Goal: Obtain resource: Obtain resource

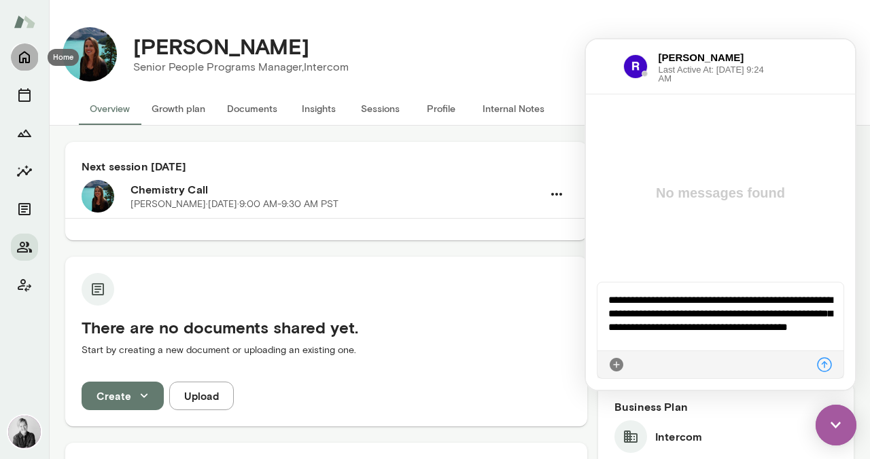
click at [26, 60] on icon "Home" at bounding box center [24, 58] width 11 height 12
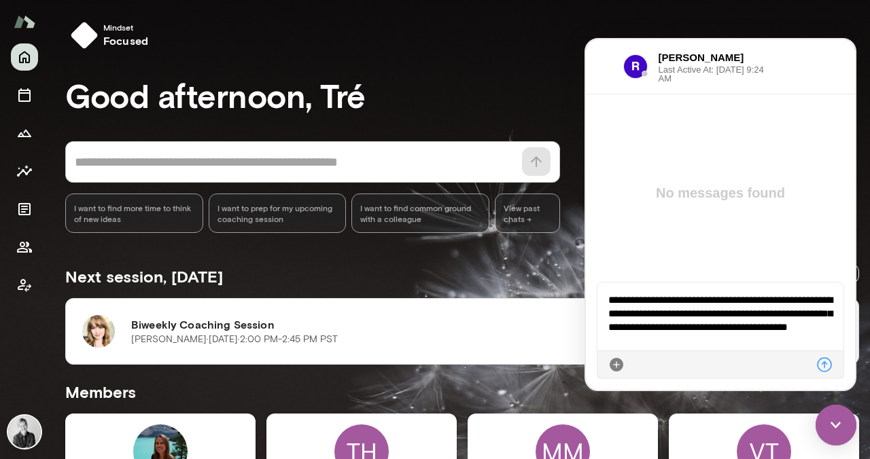
click at [821, 368] on icon at bounding box center [824, 365] width 16 height 16
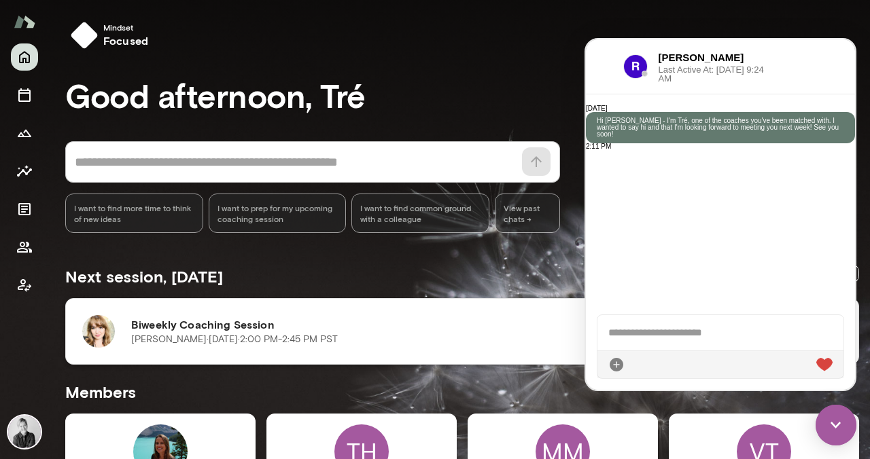
click at [128, 333] on div "Biweekly Coaching Session Ellie Stills · Wed, Oct 15 · 2:00 PM-2:45 PM PST Join…" at bounding box center [462, 331] width 760 height 33
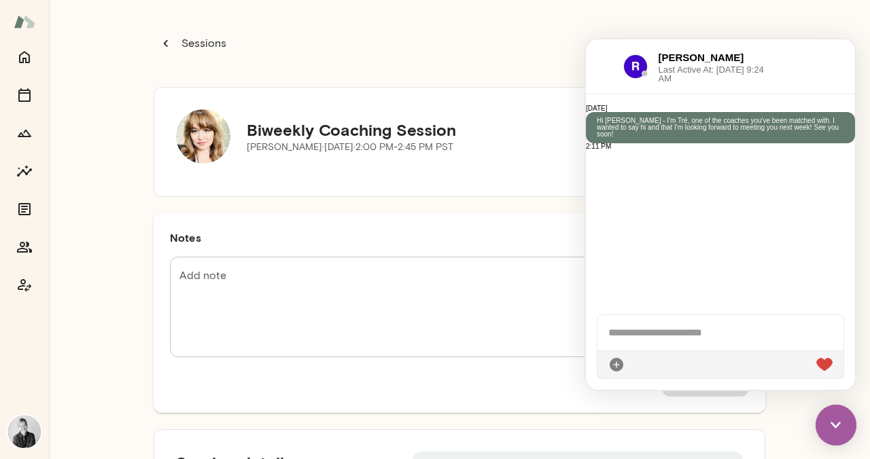
click at [476, 38] on div "Sessions" at bounding box center [460, 43] width 612 height 54
click at [836, 427] on img at bounding box center [835, 425] width 41 height 41
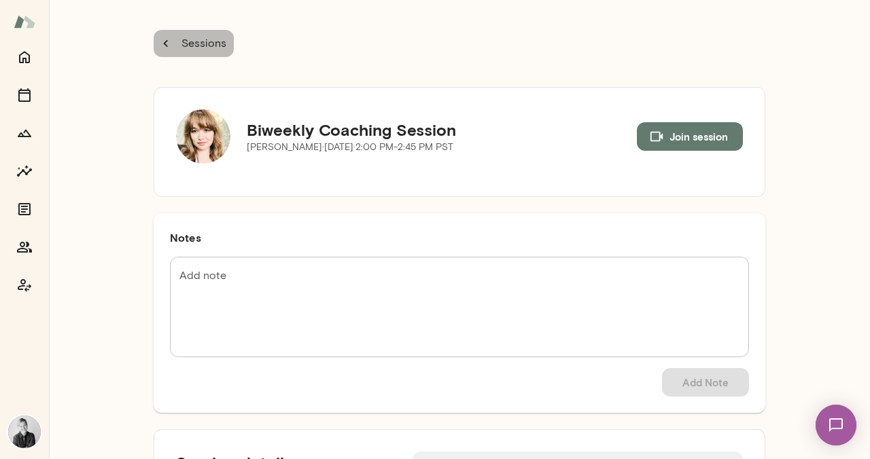
click at [162, 37] on icon "button" at bounding box center [165, 43] width 15 height 15
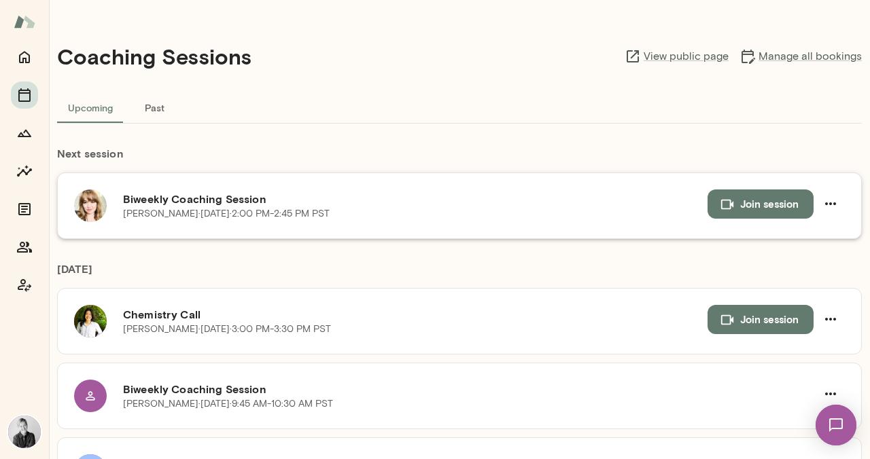
click at [88, 211] on img at bounding box center [90, 206] width 33 height 33
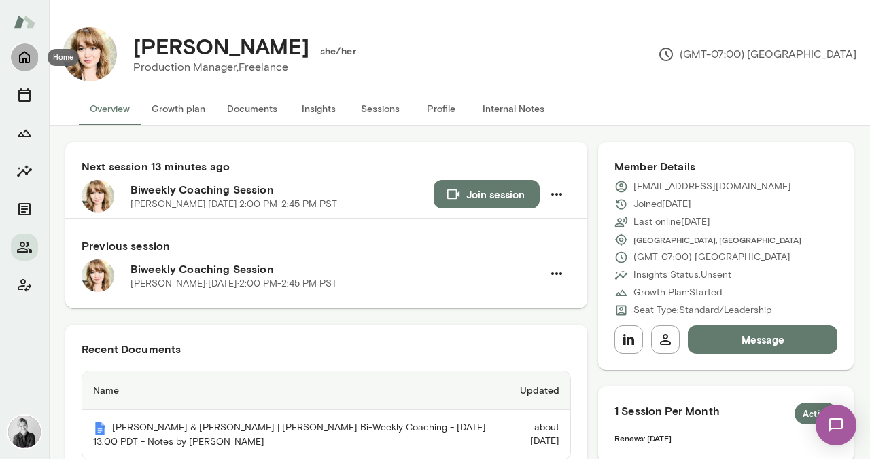
click at [26, 61] on icon "Home" at bounding box center [24, 58] width 11 height 12
click at [249, 111] on button "Documents" at bounding box center [252, 108] width 72 height 33
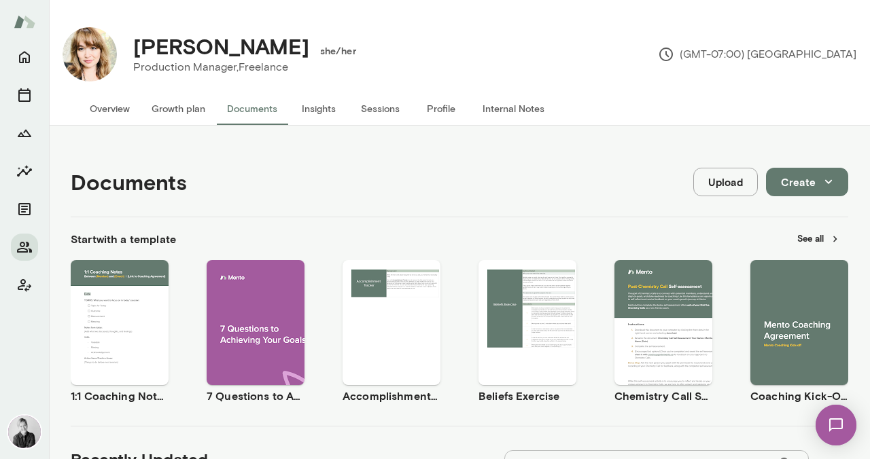
click at [520, 318] on button "Use template" at bounding box center [527, 311] width 87 height 18
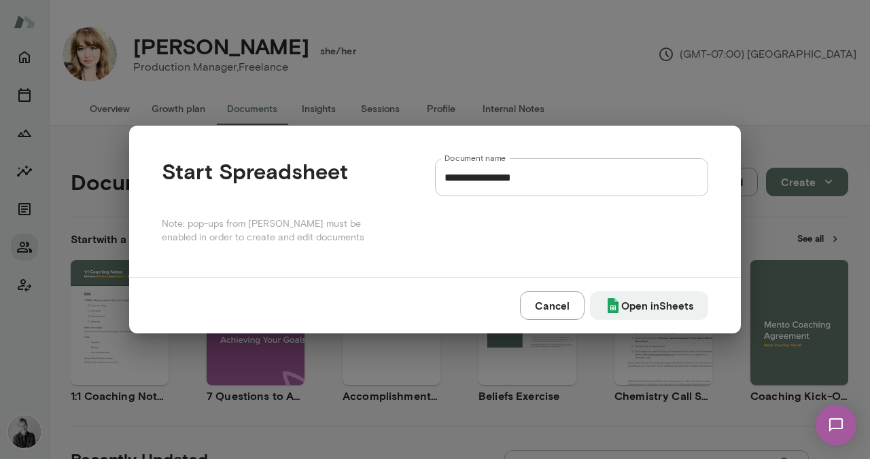
click at [520, 318] on button "Cancel" at bounding box center [552, 305] width 65 height 29
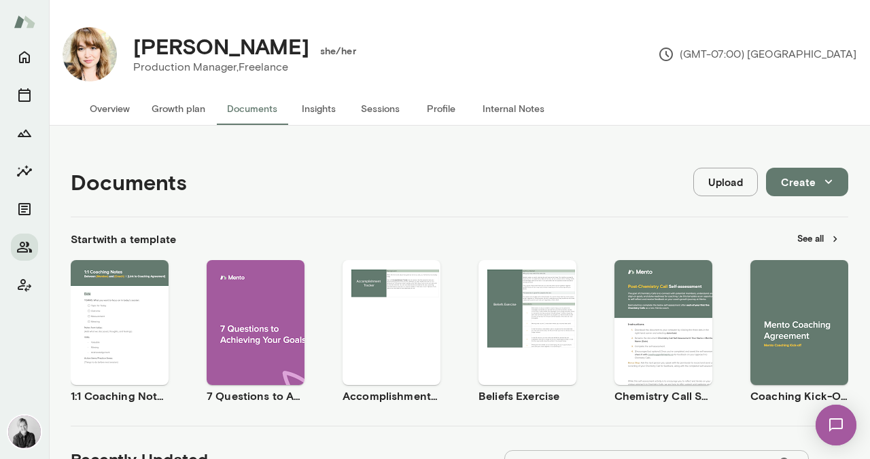
click at [261, 379] on div "Use template Preview" at bounding box center [256, 322] width 98 height 125
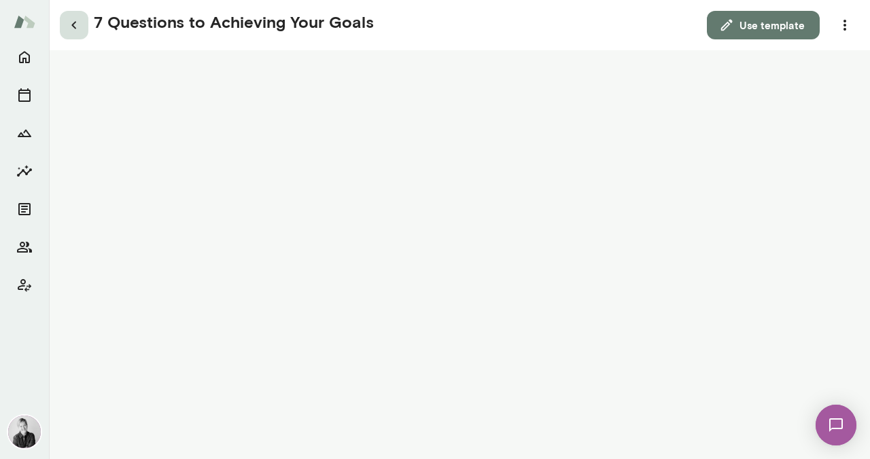
click at [69, 31] on icon "button" at bounding box center [74, 25] width 16 height 16
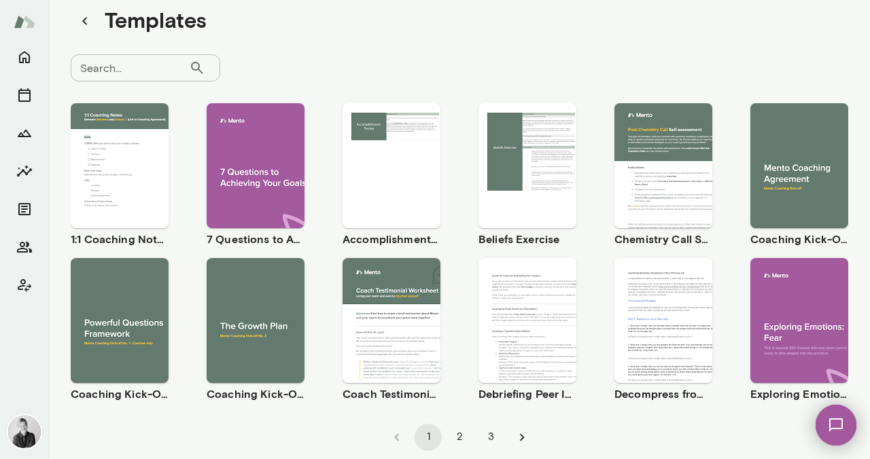
scroll to position [58, 0]
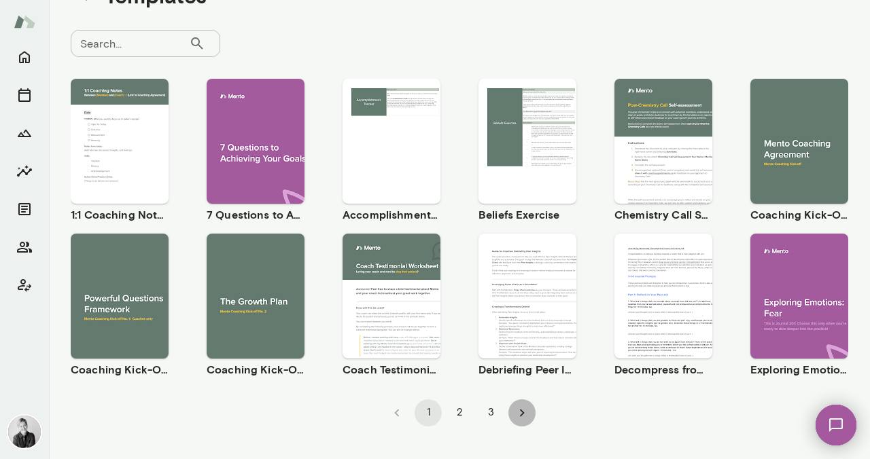
click at [516, 414] on icon "Go to next page" at bounding box center [521, 413] width 15 height 15
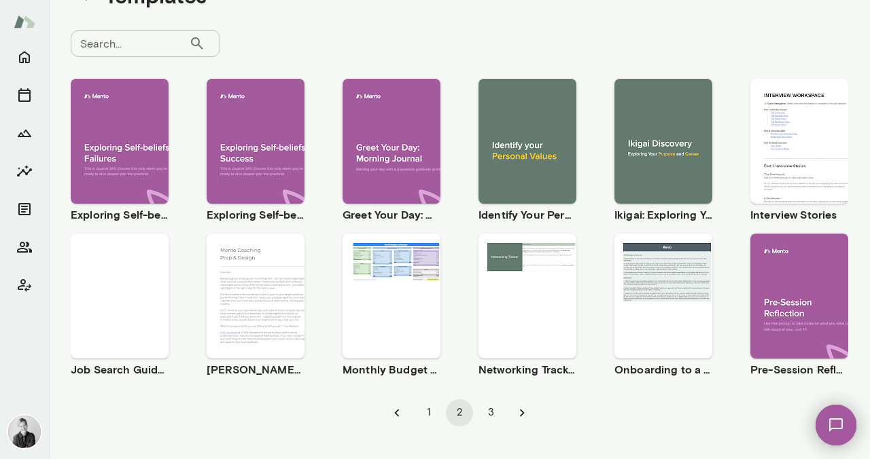
click at [631, 188] on div "Use template Preview" at bounding box center [663, 141] width 98 height 125
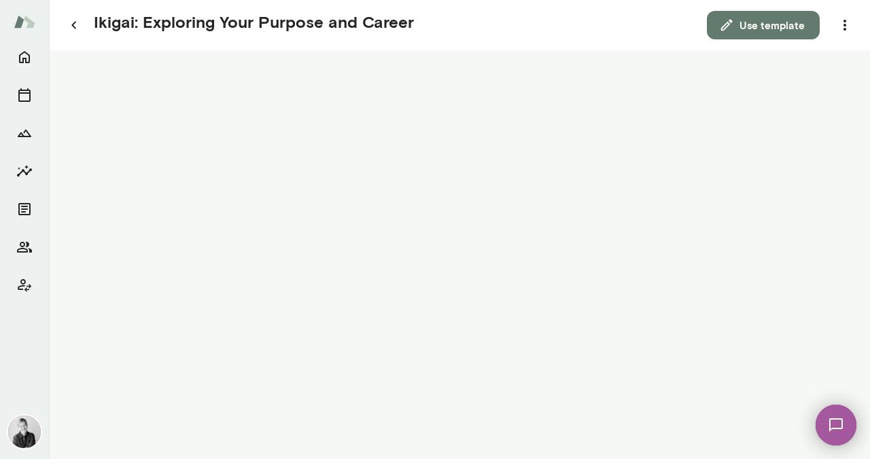
click at [745, 44] on div "Ikigai: Exploring Your Purpose and Career Use template" at bounding box center [459, 25] width 821 height 50
click at [745, 26] on button "Use template" at bounding box center [763, 25] width 113 height 29
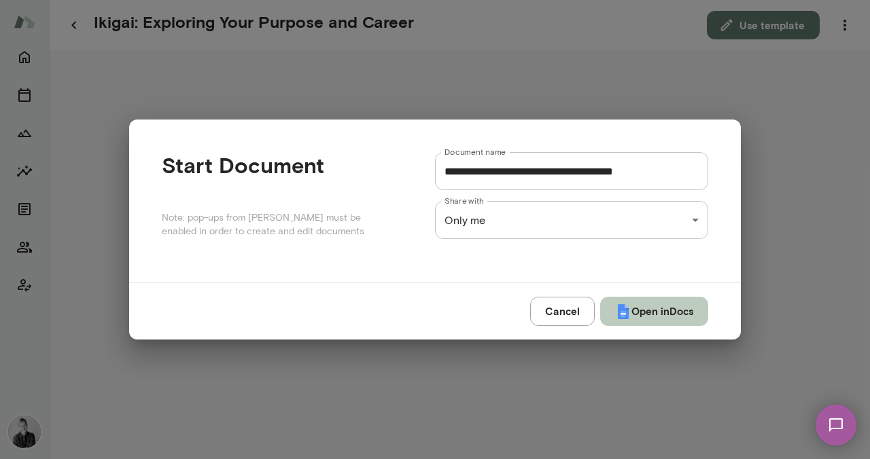
click at [650, 309] on button "Open in Docs" at bounding box center [654, 311] width 108 height 29
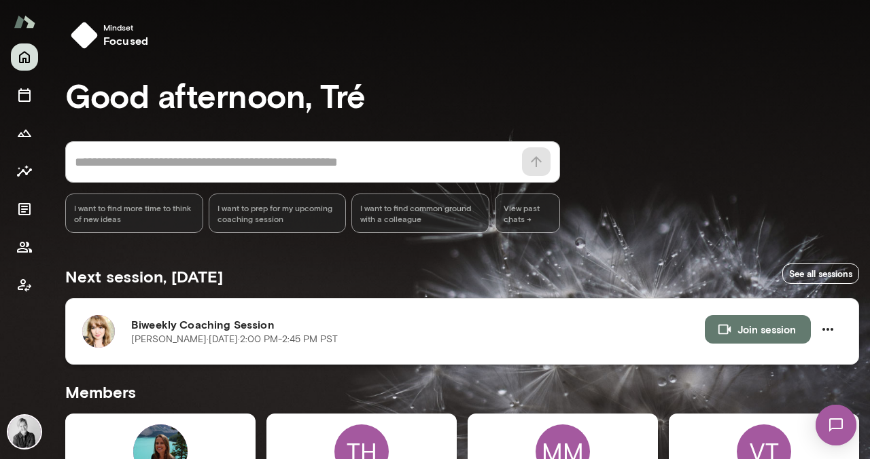
click at [94, 336] on img at bounding box center [98, 331] width 33 height 33
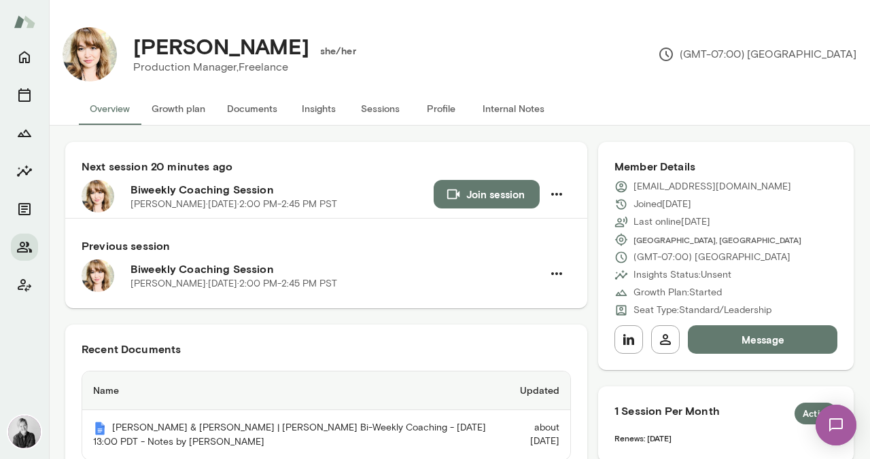
click at [257, 113] on button "Documents" at bounding box center [252, 108] width 72 height 33
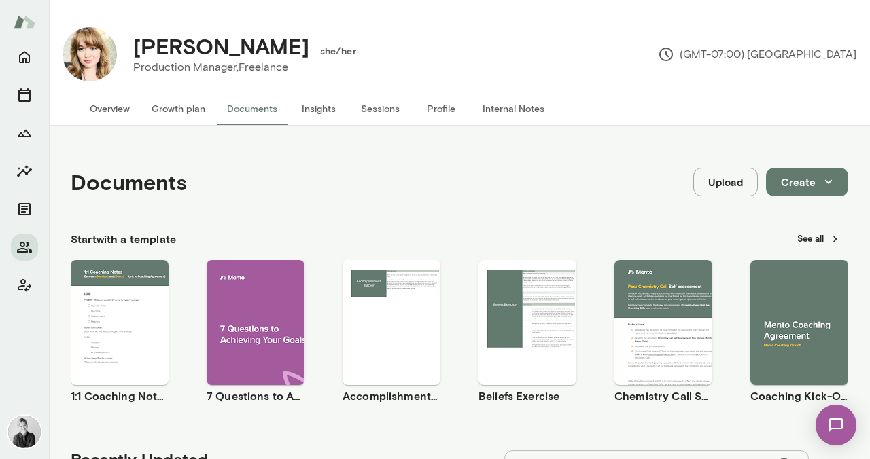
click at [801, 242] on button "See all" at bounding box center [818, 238] width 59 height 21
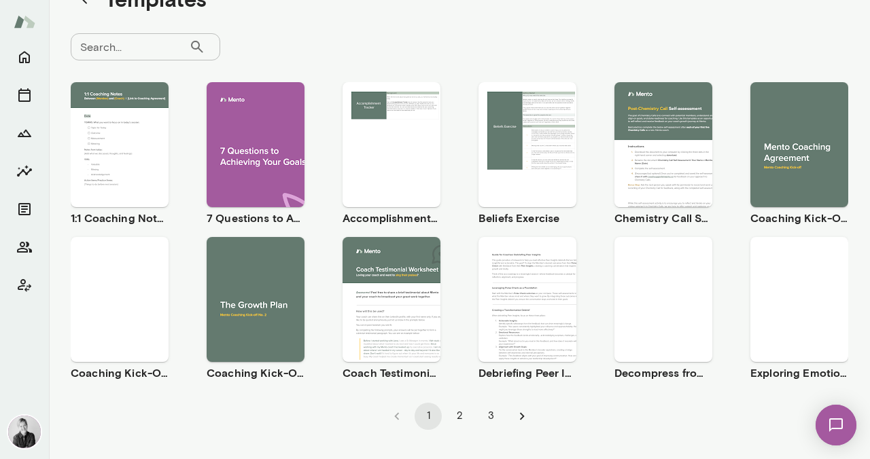
scroll to position [58, 0]
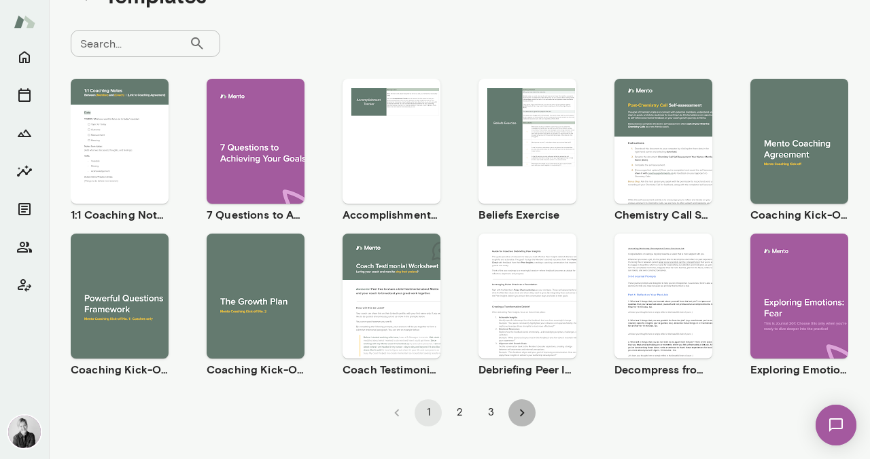
click at [518, 415] on icon "Go to next page" at bounding box center [521, 413] width 15 height 15
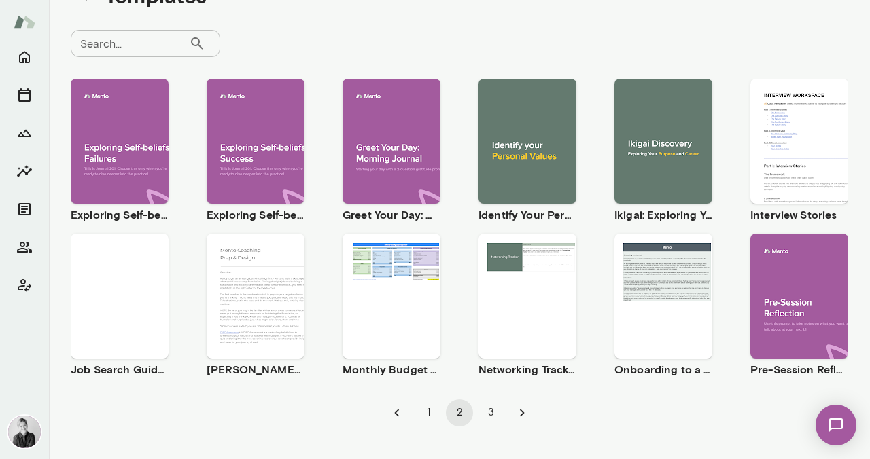
click at [641, 105] on div "Use template Preview" at bounding box center [663, 141] width 98 height 125
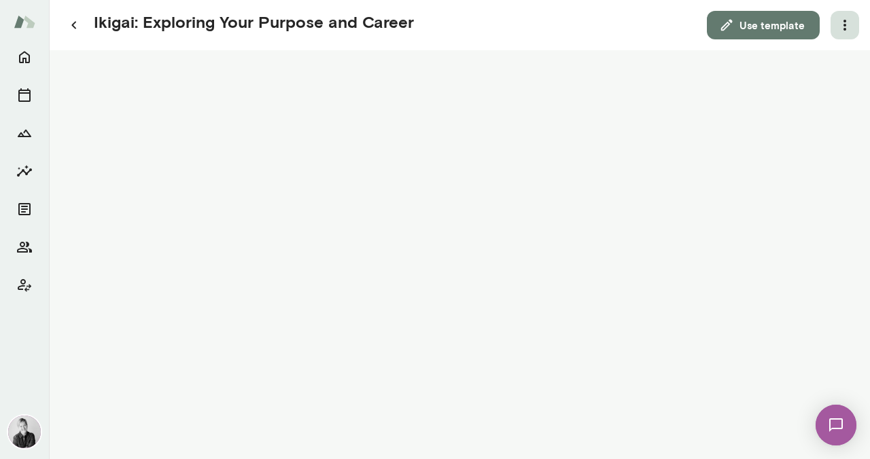
click at [843, 29] on icon "button" at bounding box center [844, 25] width 16 height 16
click at [821, 60] on link "Download" at bounding box center [812, 60] width 75 height 16
click at [72, 24] on icon "button" at bounding box center [73, 25] width 5 height 7
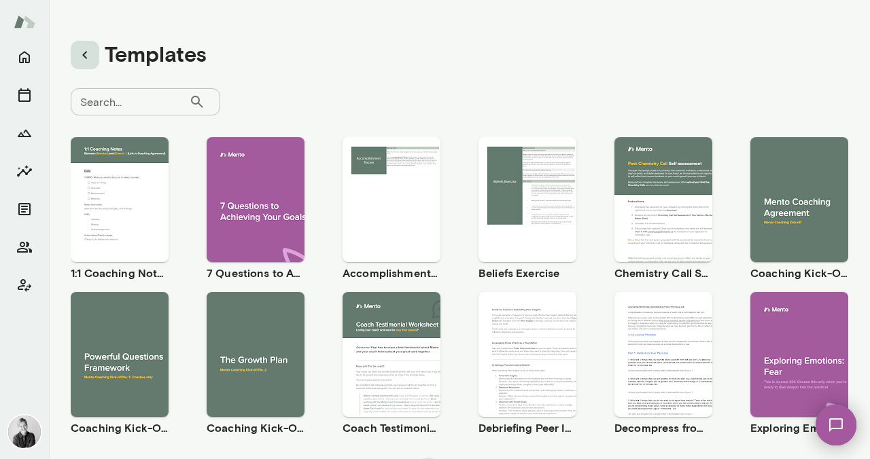
click at [82, 56] on icon "button" at bounding box center [85, 55] width 16 height 16
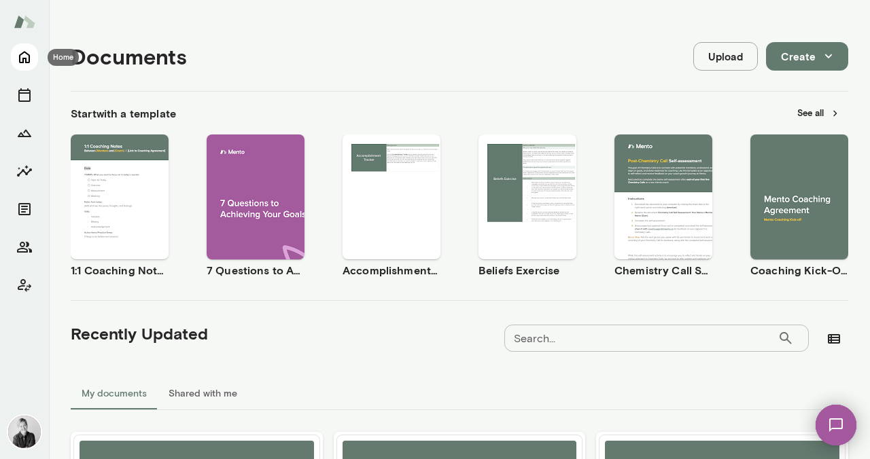
click at [22, 57] on icon "Home" at bounding box center [24, 57] width 16 height 16
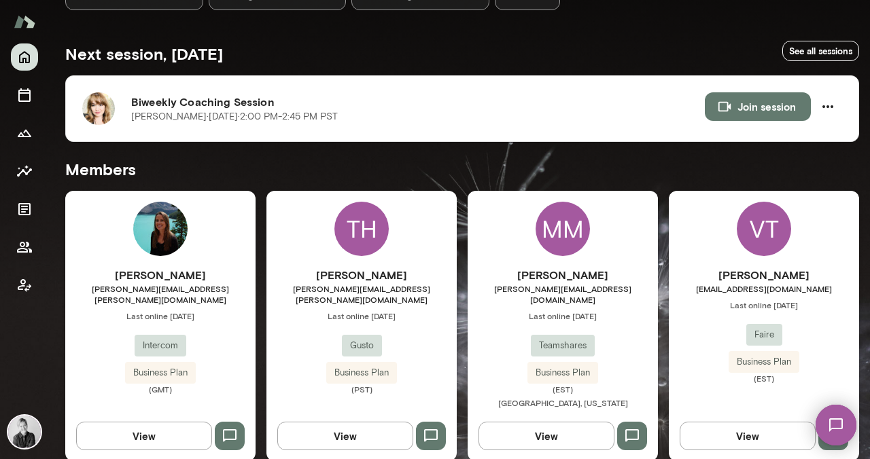
scroll to position [214, 0]
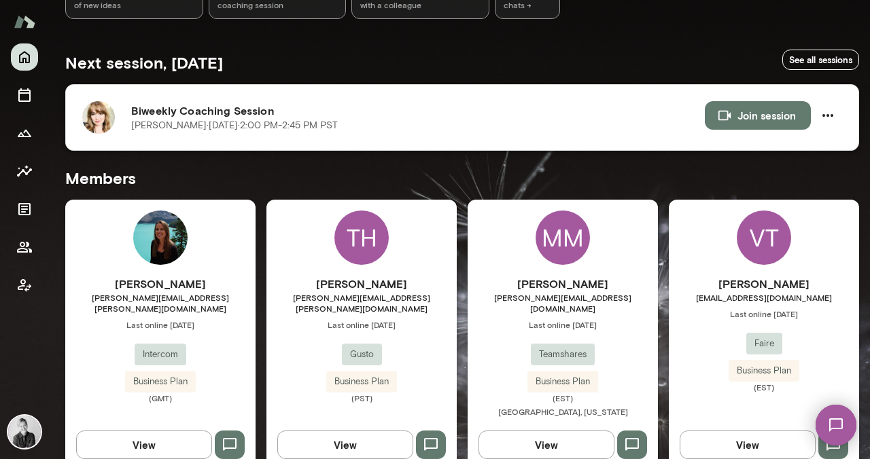
click at [105, 126] on img at bounding box center [98, 117] width 33 height 33
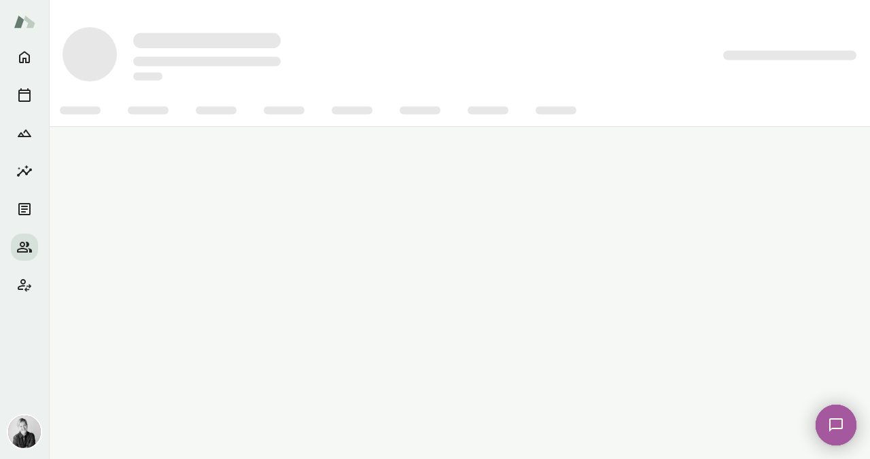
click at [100, 120] on div at bounding box center [459, 110] width 815 height 33
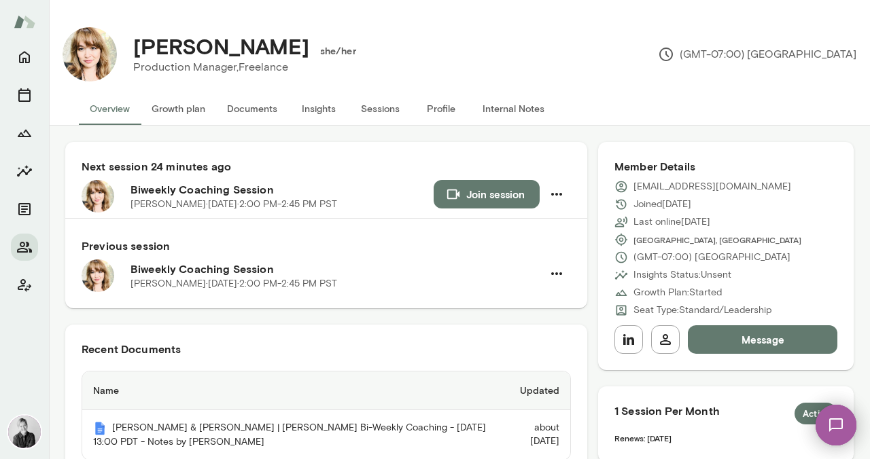
click at [190, 109] on button "Growth plan" at bounding box center [178, 108] width 75 height 33
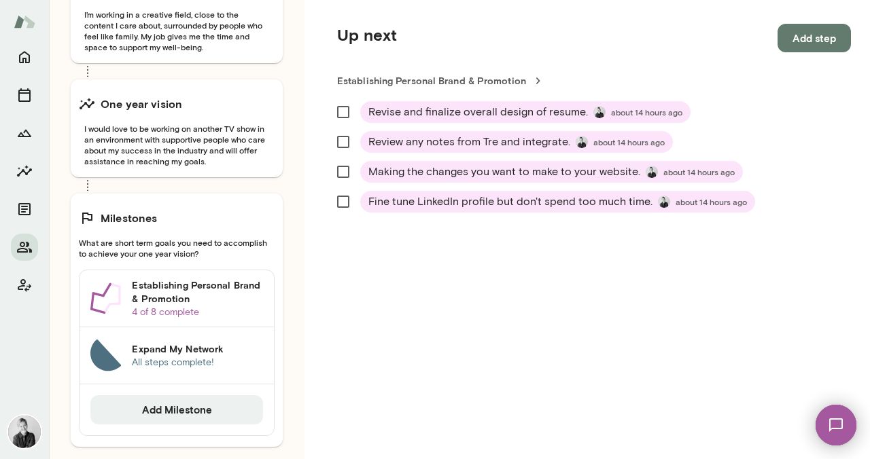
scroll to position [297, 0]
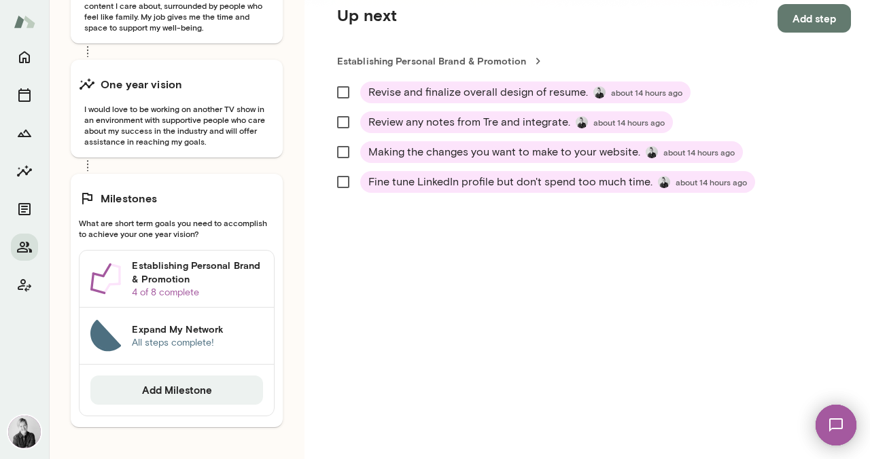
click at [644, 99] on span "Revise and finalize overall design of resume. about 14 hours ago" at bounding box center [525, 92] width 314 height 16
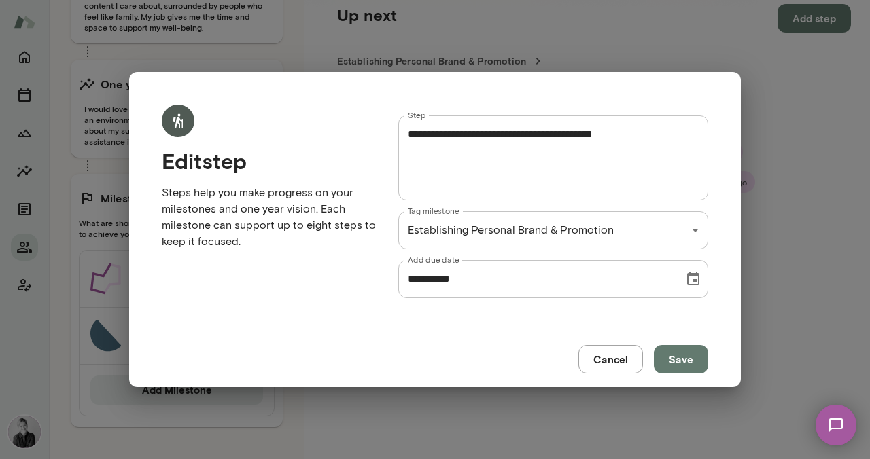
click at [698, 285] on icon "Choose date, selected date is Oct 15, 2025" at bounding box center [693, 279] width 16 height 16
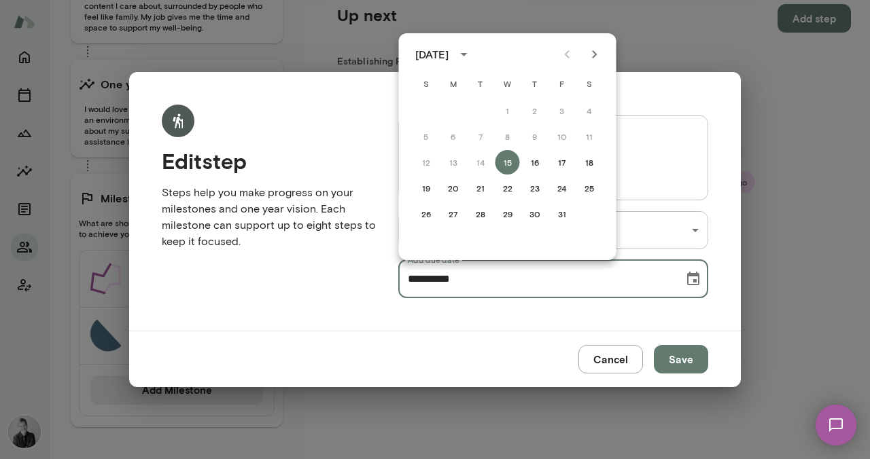
click at [601, 357] on button "Cancel" at bounding box center [610, 359] width 65 height 29
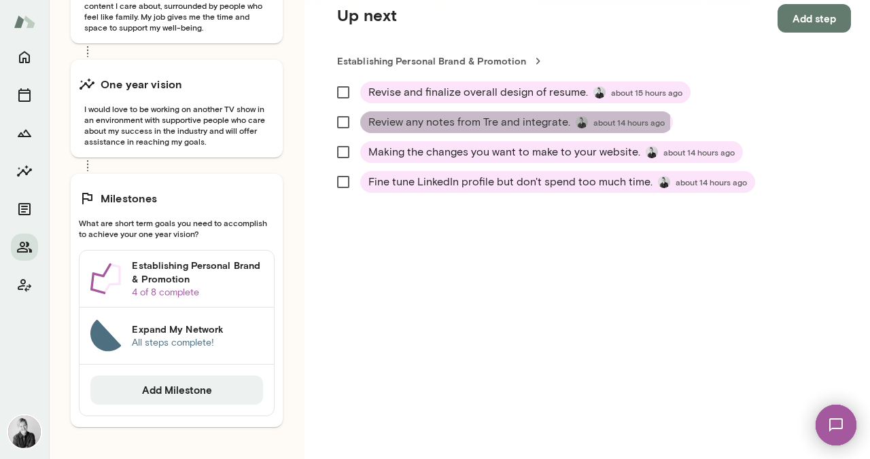
click at [439, 124] on span "Review any notes from Tre and integrate." at bounding box center [469, 122] width 202 height 16
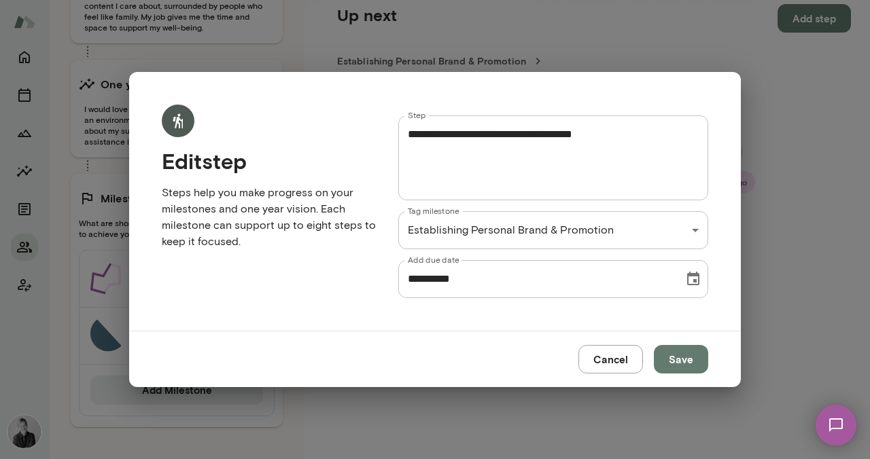
click at [690, 276] on icon "Choose date, selected date is Oct 15, 2025" at bounding box center [693, 279] width 12 height 14
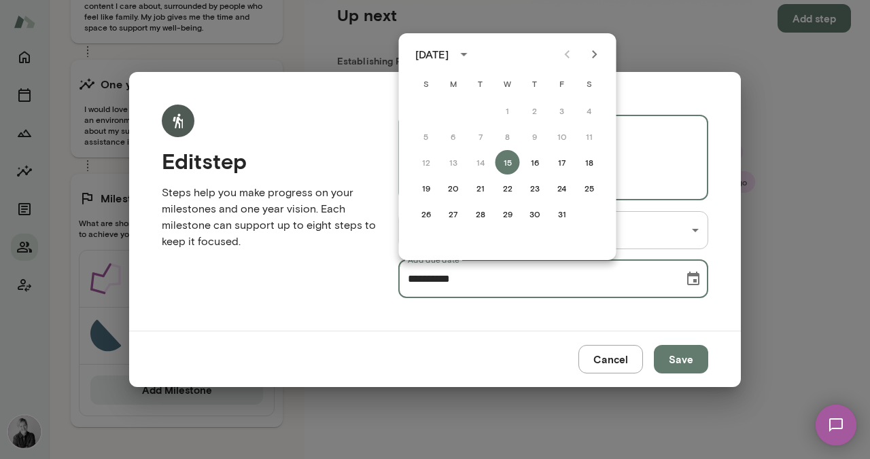
click at [685, 177] on textarea "**********" at bounding box center [553, 157] width 291 height 63
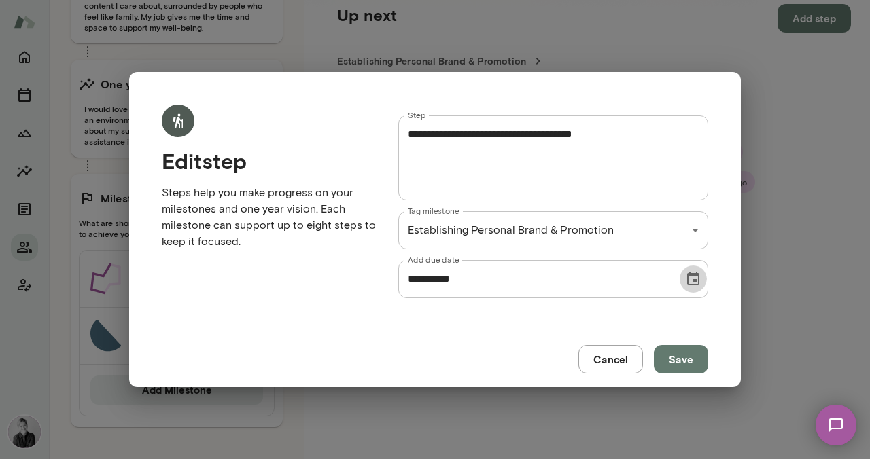
click at [691, 274] on icon "Choose date, selected date is Oct 15, 2025" at bounding box center [693, 279] width 12 height 14
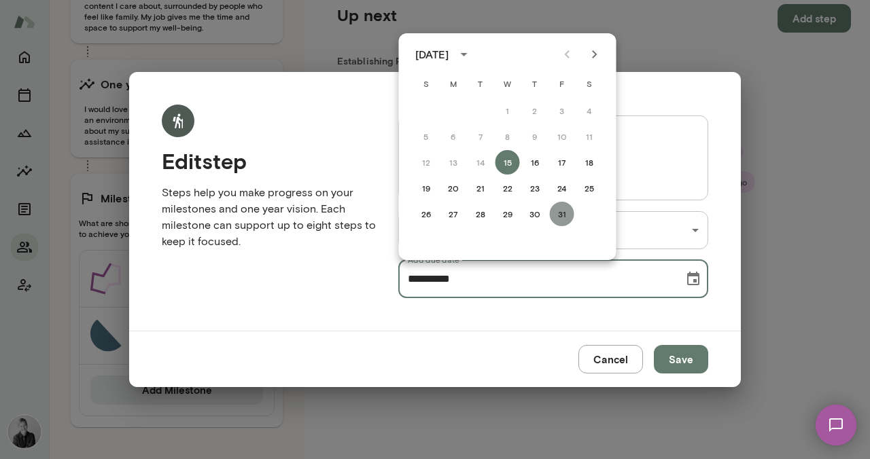
click at [563, 208] on button "31" at bounding box center [562, 214] width 24 height 24
type input "**********"
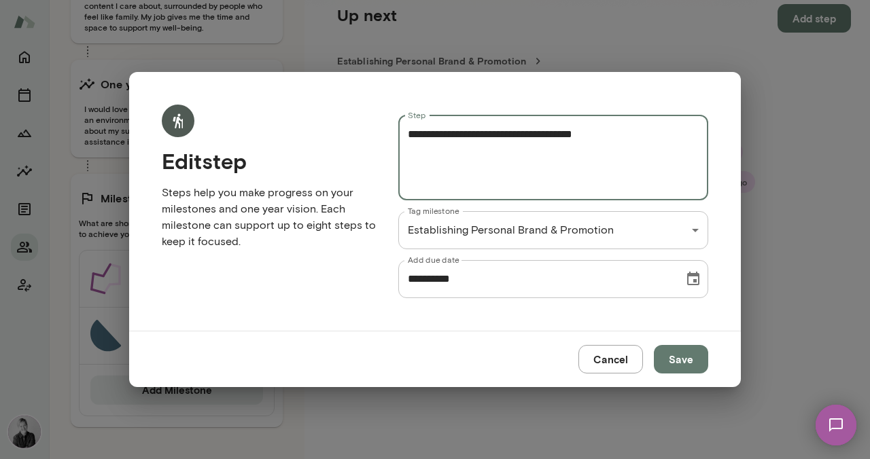
drag, startPoint x: 622, startPoint y: 134, endPoint x: 268, endPoint y: 119, distance: 355.0
click at [268, 119] on div "**********" at bounding box center [424, 190] width 568 height 215
type textarea "**********"
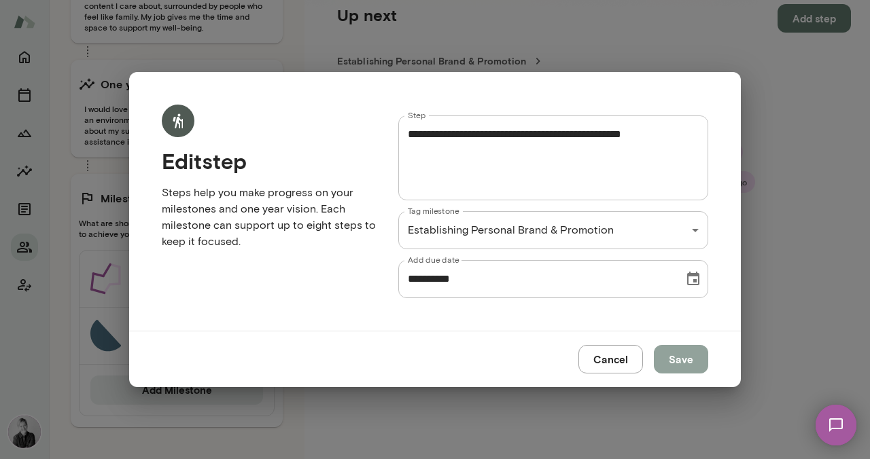
click at [689, 363] on button "Save" at bounding box center [681, 359] width 54 height 29
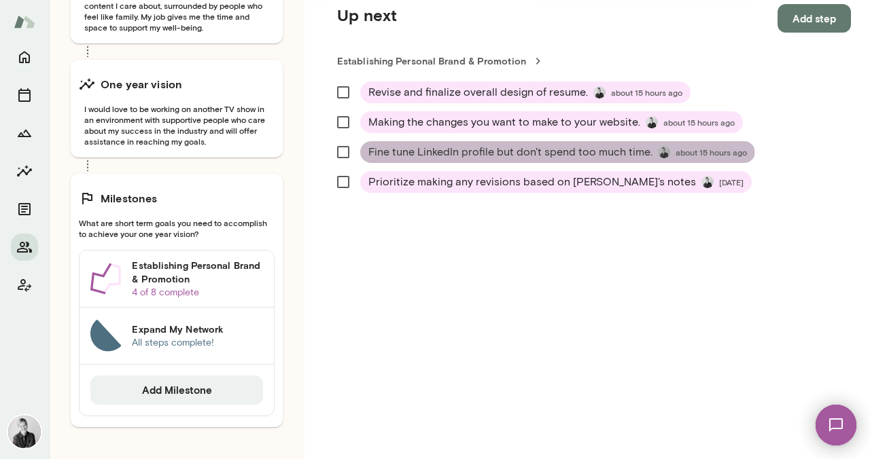
click at [471, 155] on span "Fine tune LinkedIn profile but don't spend too much time." at bounding box center [510, 152] width 284 height 16
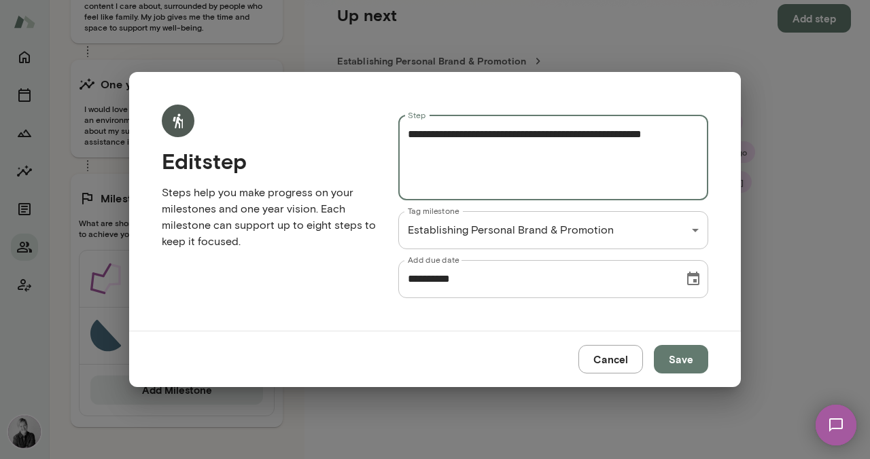
click at [694, 137] on textarea "**********" at bounding box center [553, 157] width 291 height 63
click at [461, 134] on textarea "**********" at bounding box center [553, 157] width 291 height 63
drag, startPoint x: 459, startPoint y: 135, endPoint x: 391, endPoint y: 131, distance: 68.0
click at [391, 131] on div "**********" at bounding box center [542, 196] width 332 height 205
type textarea "**********"
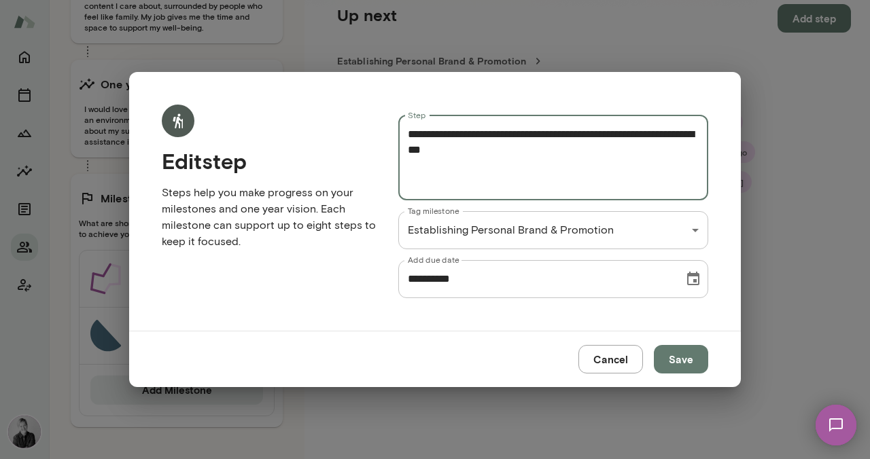
click at [690, 274] on icon "Choose date, selected date is Oct 15, 2025" at bounding box center [693, 279] width 12 height 14
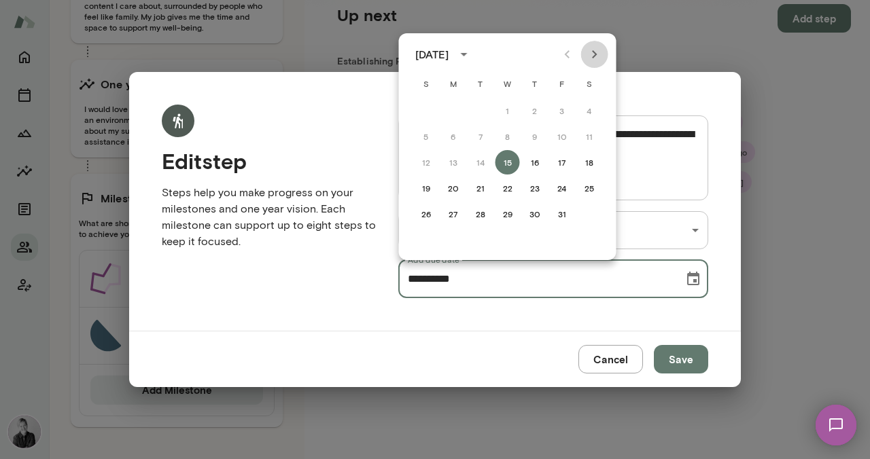
click at [602, 58] on button "Next month" at bounding box center [594, 54] width 27 height 27
click at [565, 137] on button "7" at bounding box center [562, 136] width 24 height 24
type input "**********"
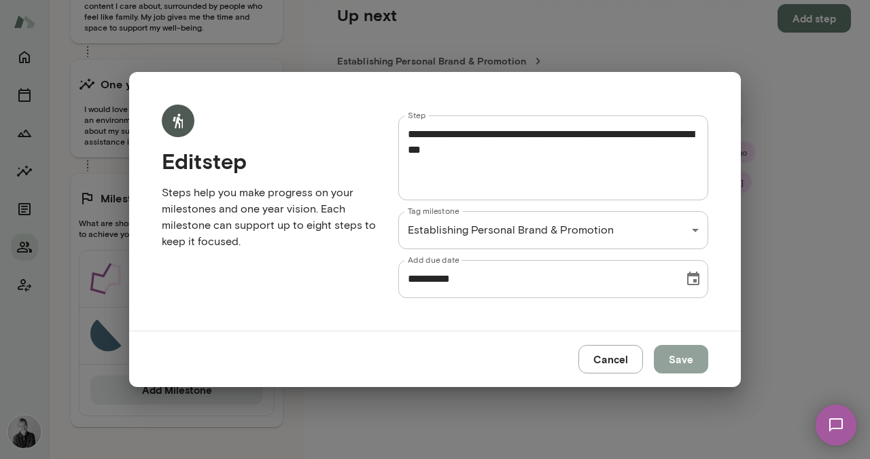
click at [682, 358] on button "Save" at bounding box center [681, 359] width 54 height 29
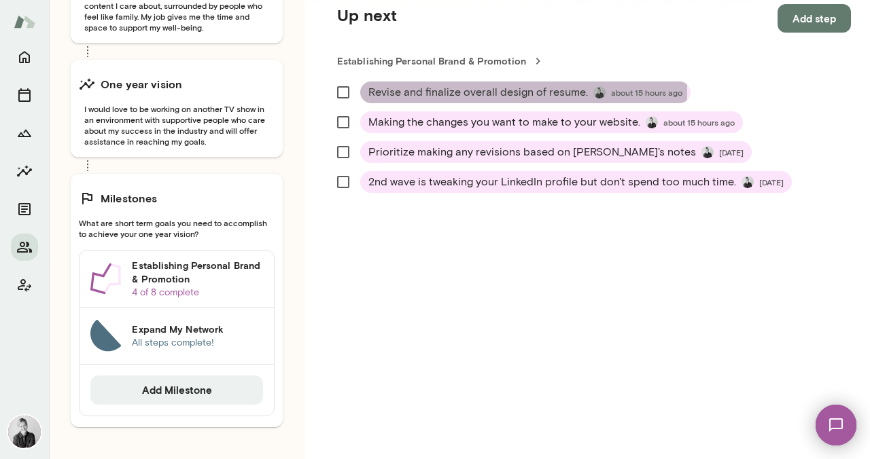
click at [448, 89] on span "Revise and finalize overall design of resume." at bounding box center [477, 92] width 219 height 16
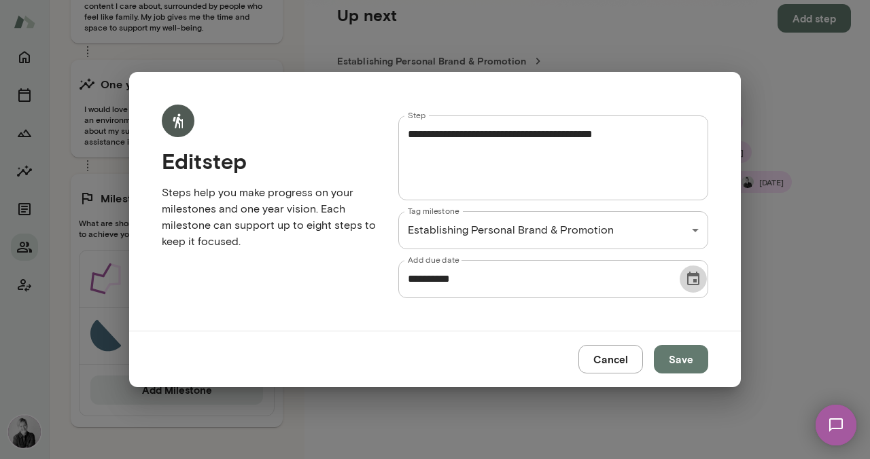
click at [694, 279] on icon "Choose date, selected date is Oct 15, 2025" at bounding box center [693, 279] width 16 height 16
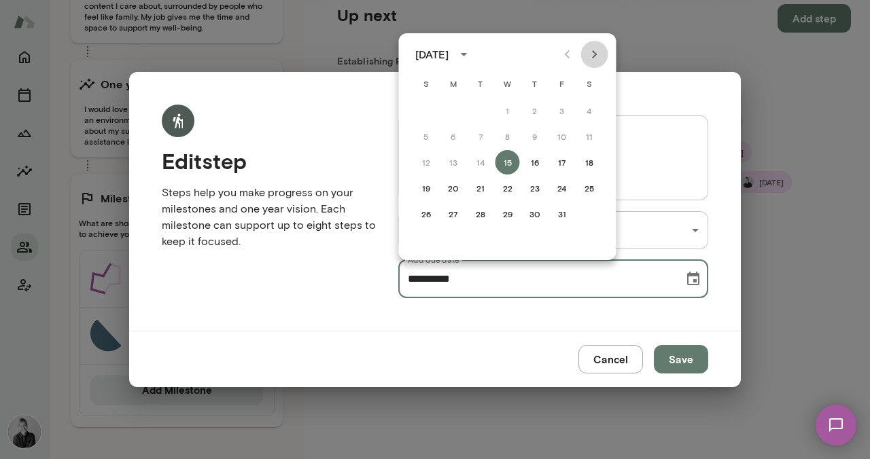
click at [595, 52] on icon "Next month" at bounding box center [594, 54] width 16 height 16
click at [559, 135] on button "7" at bounding box center [562, 136] width 24 height 24
type input "**********"
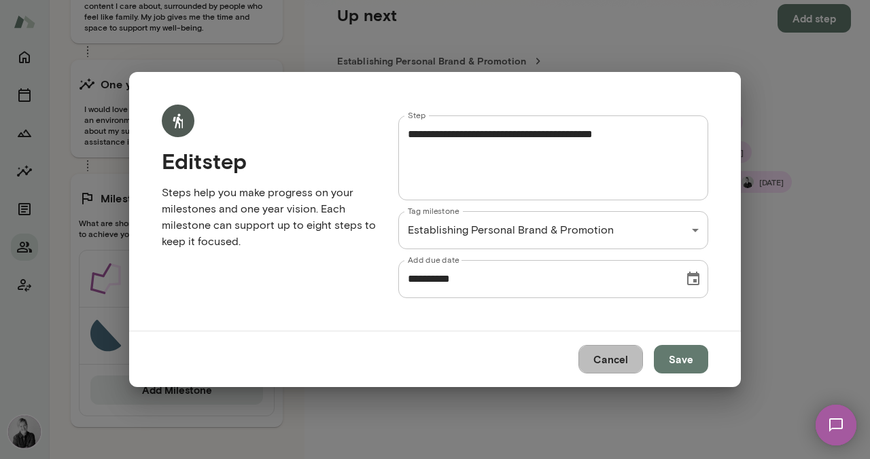
click at [612, 360] on button "Cancel" at bounding box center [610, 359] width 65 height 29
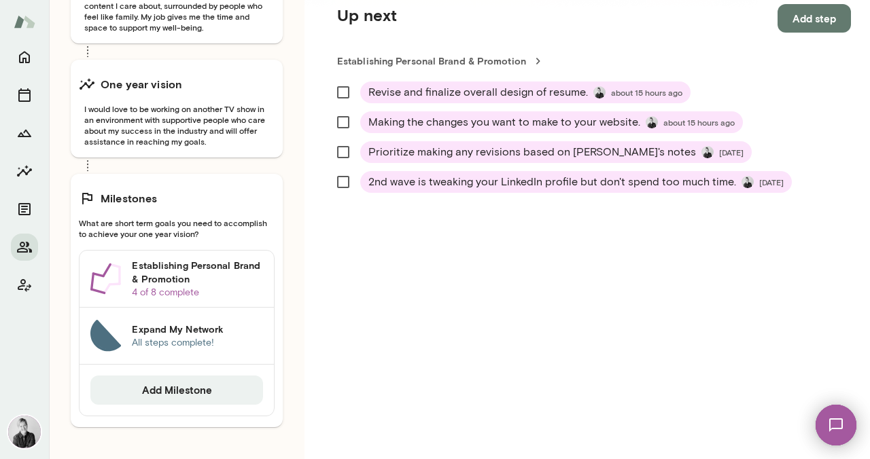
click at [800, 18] on button "Add step" at bounding box center [813, 18] width 73 height 29
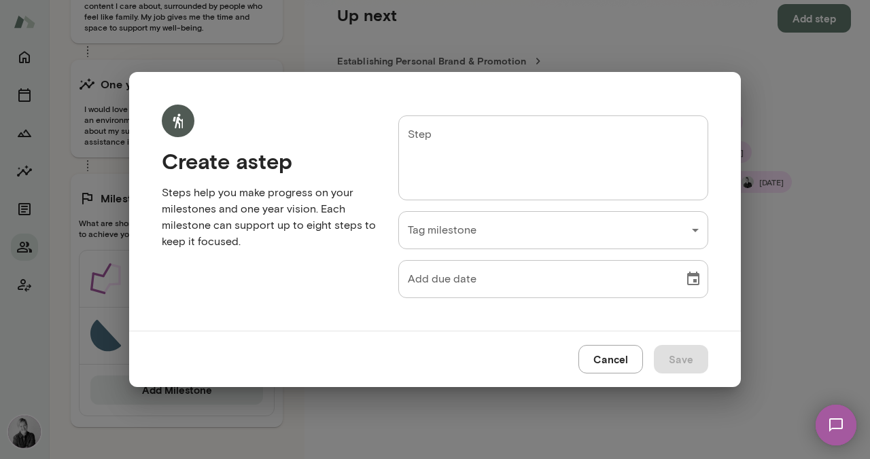
click at [498, 134] on textarea "Step" at bounding box center [553, 157] width 291 height 63
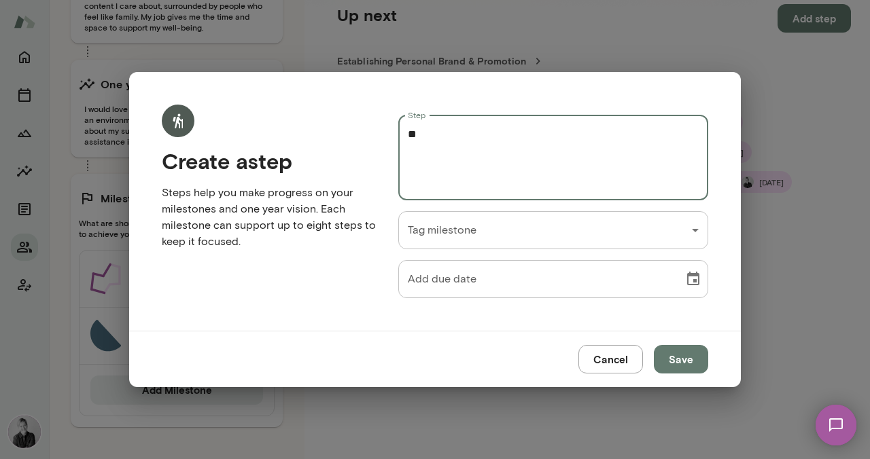
type textarea "*"
type textarea "**********"
click at [697, 287] on button "Choose date" at bounding box center [692, 279] width 27 height 27
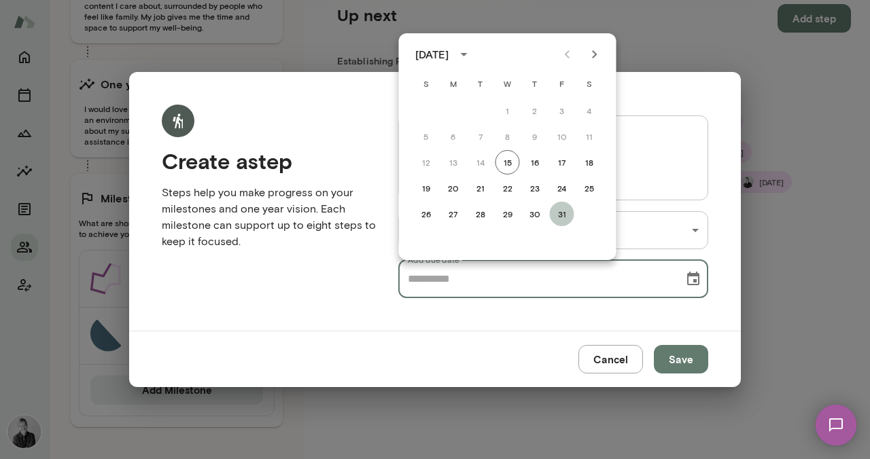
click at [564, 216] on button "31" at bounding box center [562, 214] width 24 height 24
type input "**********"
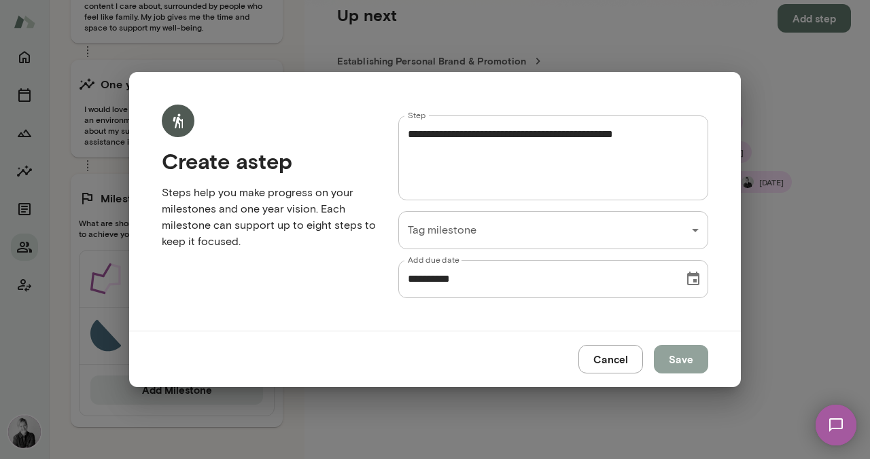
click at [679, 365] on button "Save" at bounding box center [681, 359] width 54 height 29
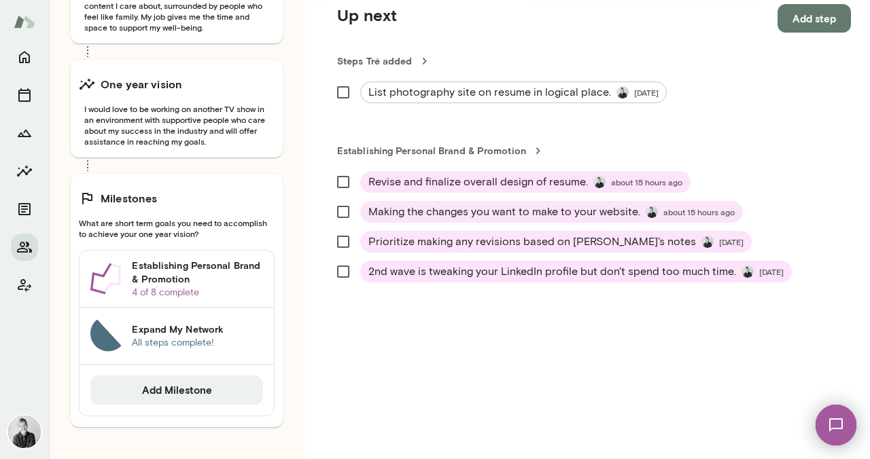
click at [465, 90] on span "List photography site on resume in logical place." at bounding box center [489, 92] width 243 height 16
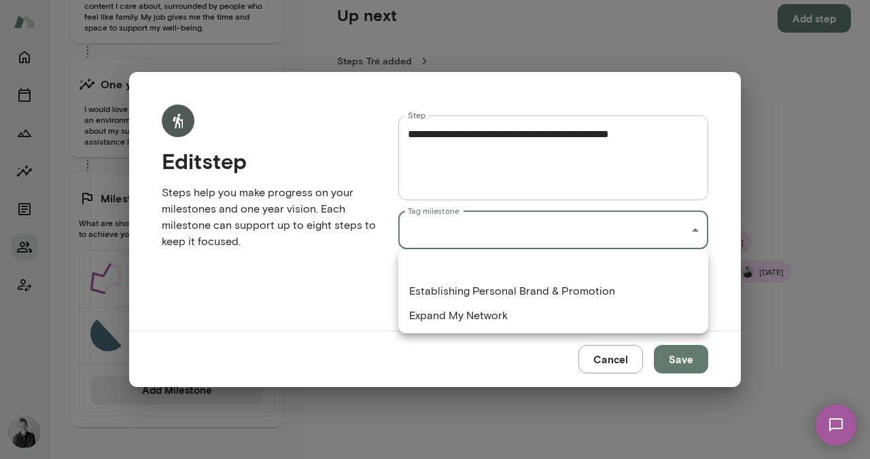
click at [488, 0] on div "Ellie Stills she/her Production Manager, Freelance (GMT-07:00) Los Angeles Over…" at bounding box center [435, 0] width 870 height 0
click at [480, 299] on li "Establishing Personal Brand & Promotion" at bounding box center [553, 291] width 310 height 24
type input "**********"
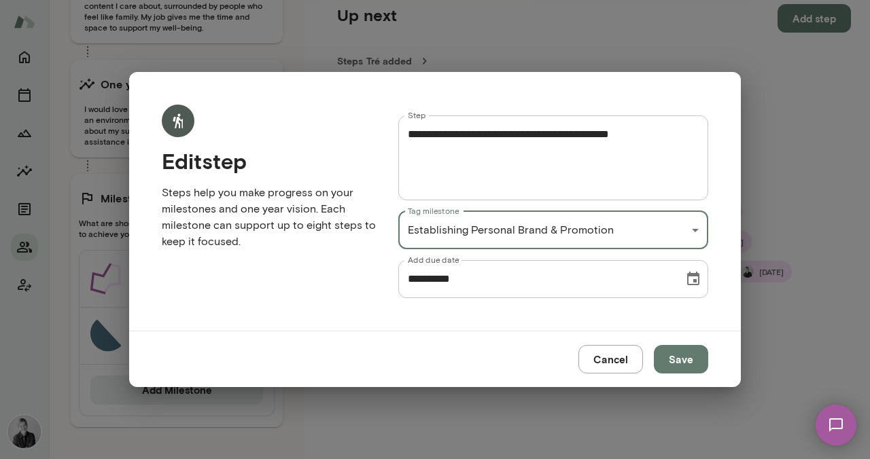
click at [676, 361] on button "Save" at bounding box center [681, 359] width 54 height 29
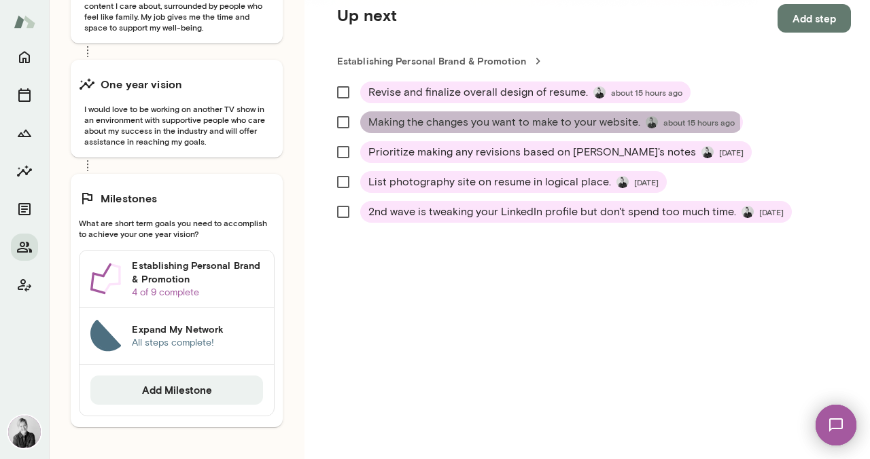
click at [467, 126] on span "Making the changes you want to make to your website." at bounding box center [504, 122] width 272 height 16
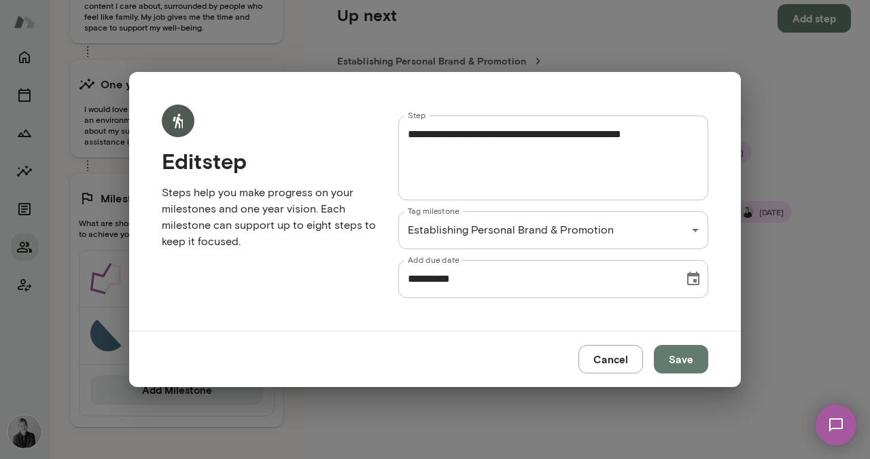
click at [692, 283] on icon "Choose date, selected date is Oct 15, 2025" at bounding box center [693, 279] width 16 height 16
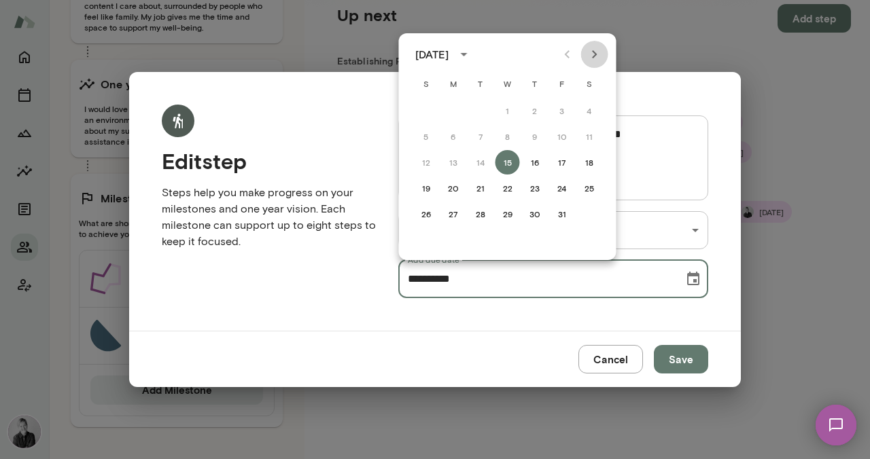
click at [595, 51] on icon "Next month" at bounding box center [594, 54] width 16 height 16
click at [559, 211] on button "28" at bounding box center [562, 214] width 24 height 24
type input "**********"
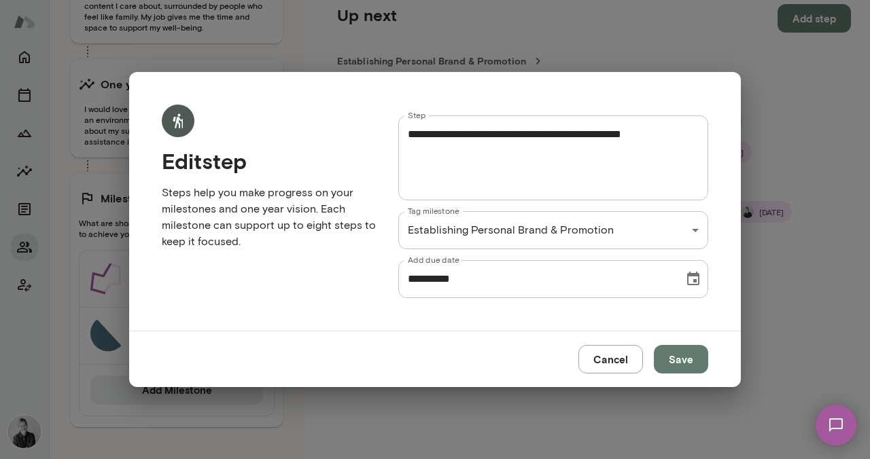
click at [671, 366] on button "Save" at bounding box center [681, 359] width 54 height 29
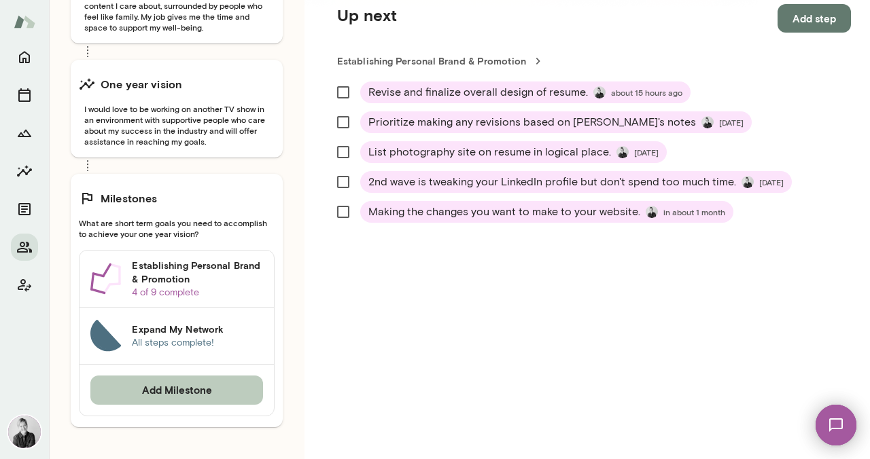
click at [176, 387] on button "Add Milestone" at bounding box center [176, 390] width 173 height 29
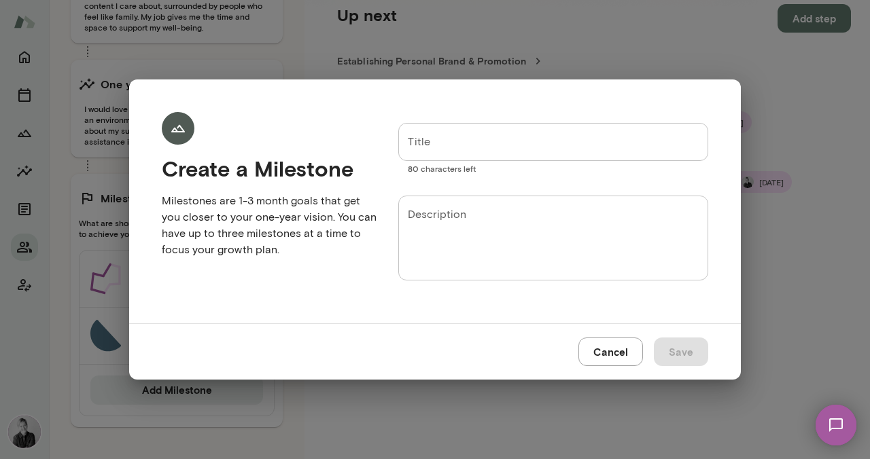
click at [433, 145] on input "Title" at bounding box center [553, 142] width 310 height 38
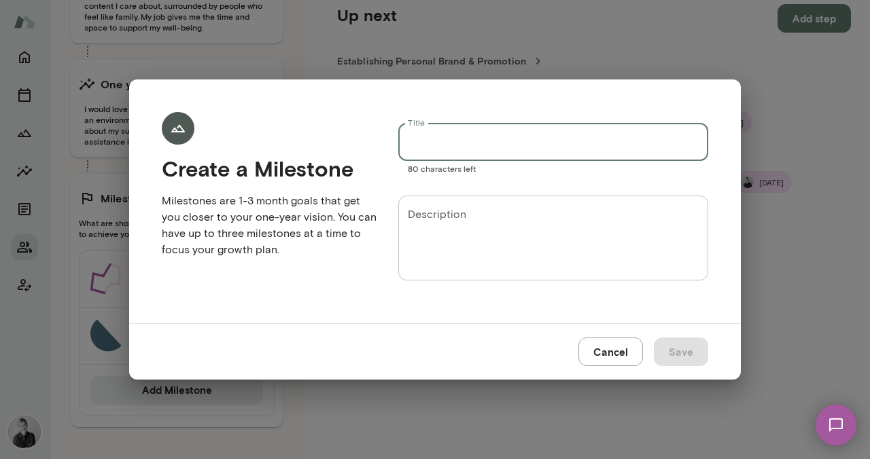
type input "*"
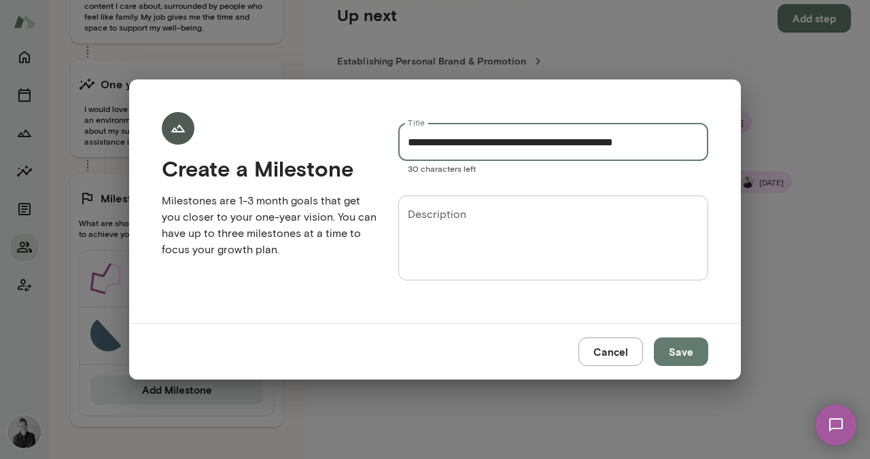
type input "**********"
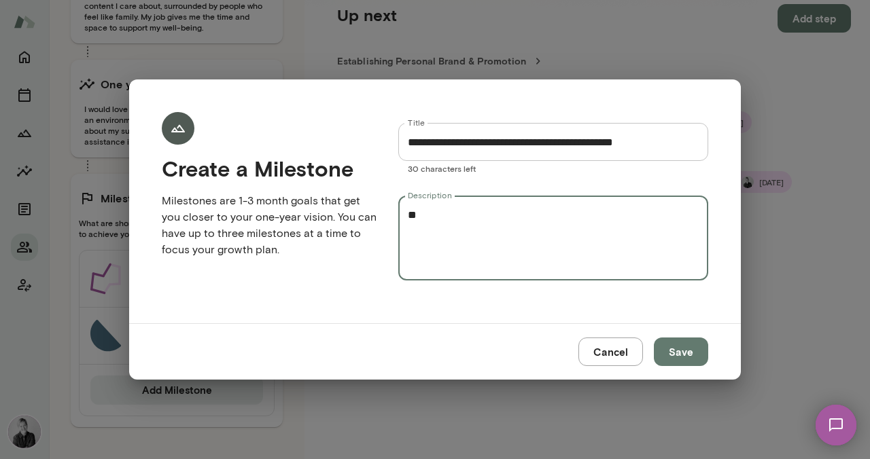
type textarea "*"
type textarea "**********"
click at [667, 347] on button "Save" at bounding box center [681, 352] width 54 height 29
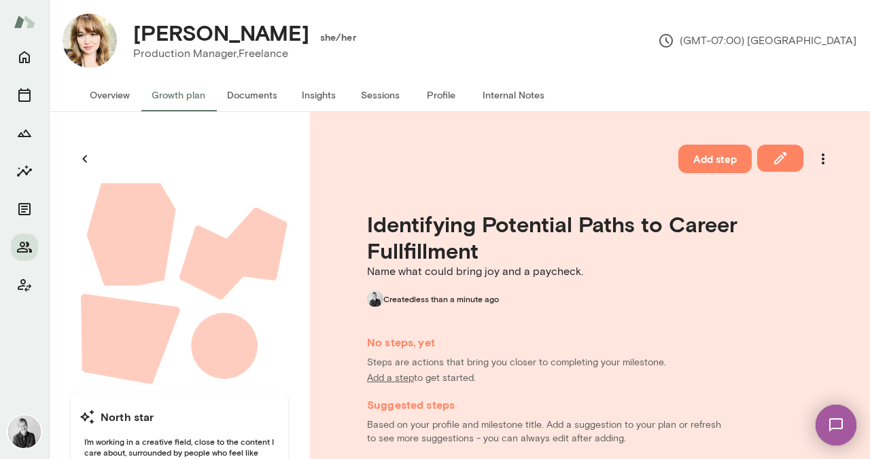
scroll to position [15, 0]
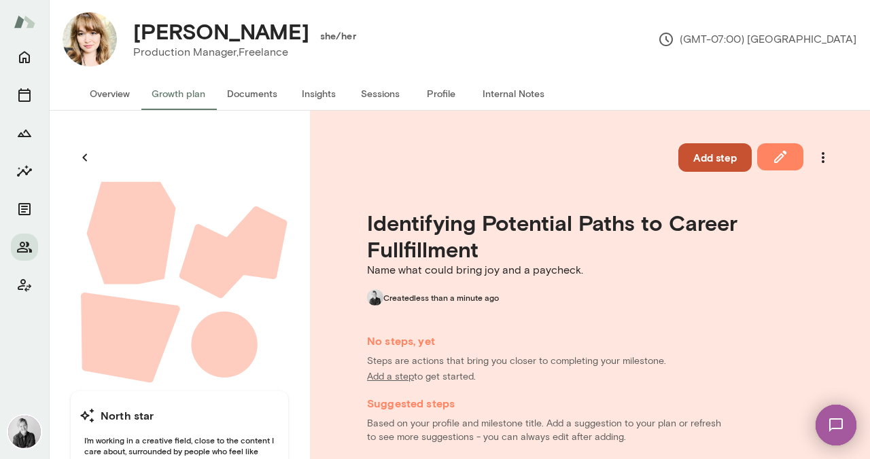
click at [705, 166] on button "Add step" at bounding box center [714, 157] width 73 height 29
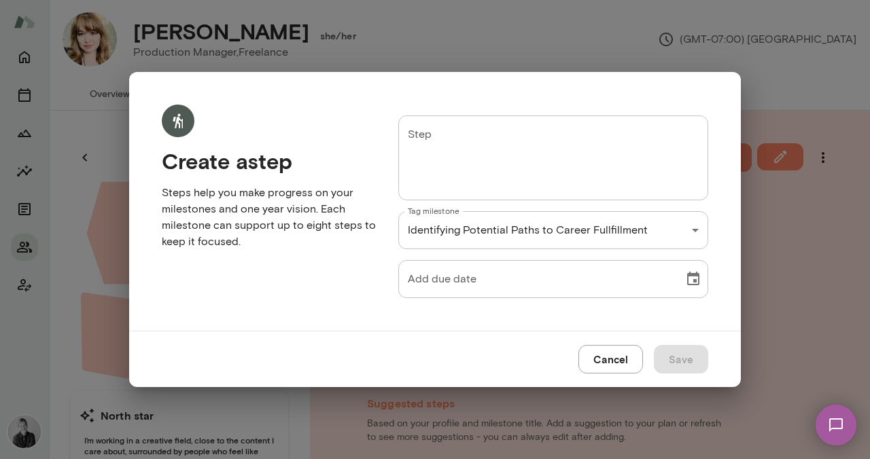
click at [463, 135] on textarea "Step" at bounding box center [553, 157] width 291 height 63
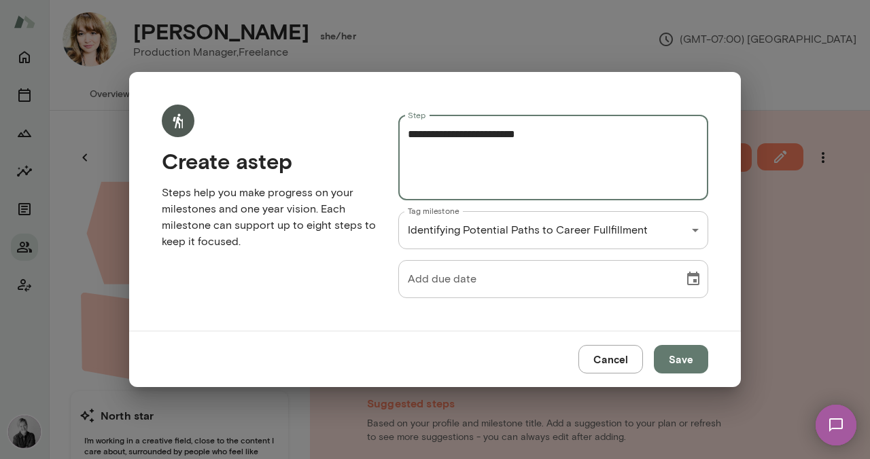
type textarea "**********"
click at [693, 281] on icon "Choose date" at bounding box center [693, 279] width 12 height 14
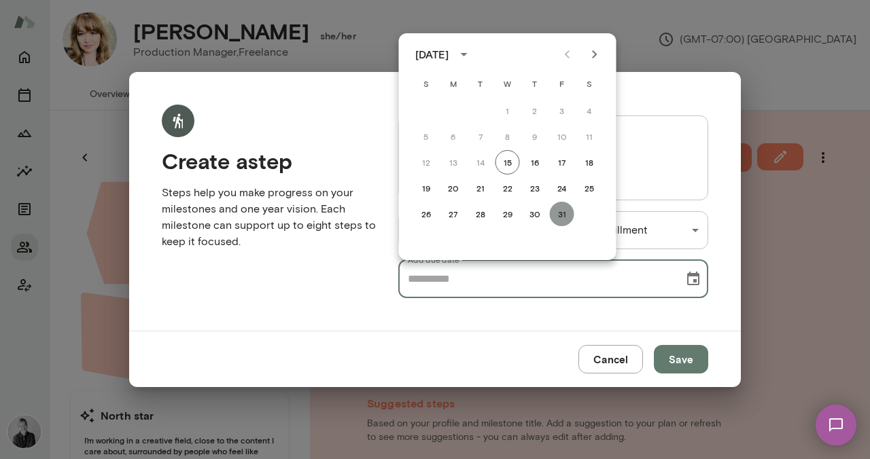
click at [567, 215] on button "31" at bounding box center [562, 214] width 24 height 24
type input "**********"
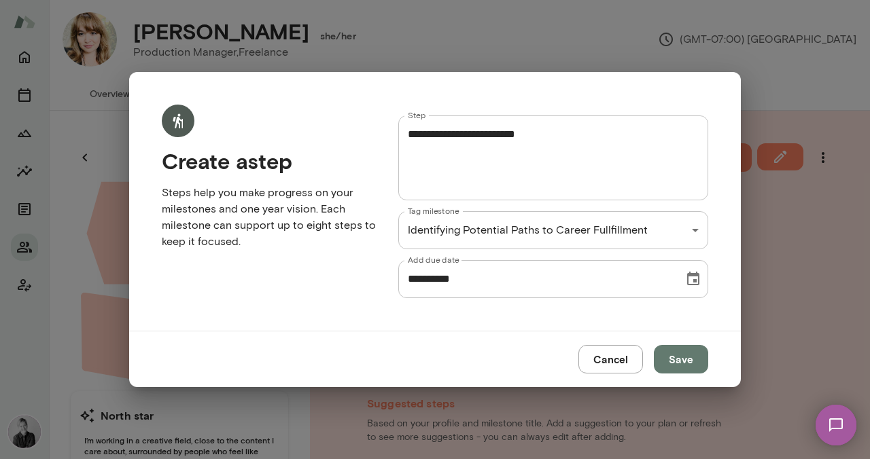
click at [675, 362] on button "Save" at bounding box center [681, 359] width 54 height 29
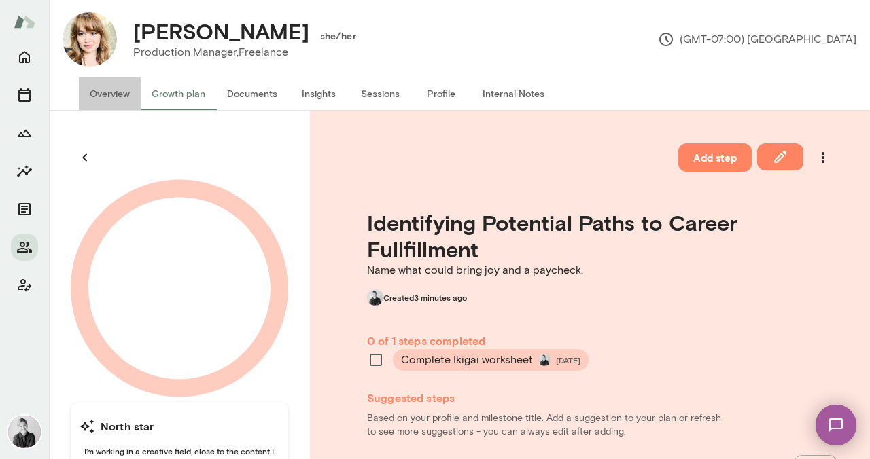
click at [111, 94] on button "Overview" at bounding box center [110, 93] width 62 height 33
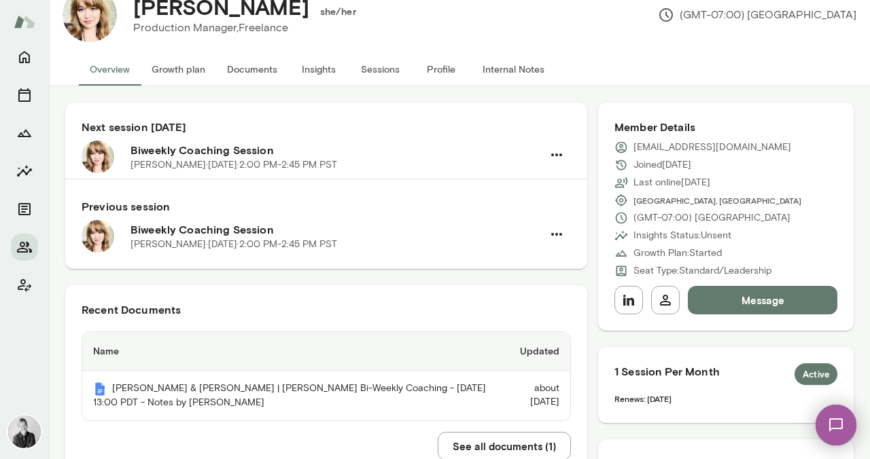
scroll to position [49, 0]
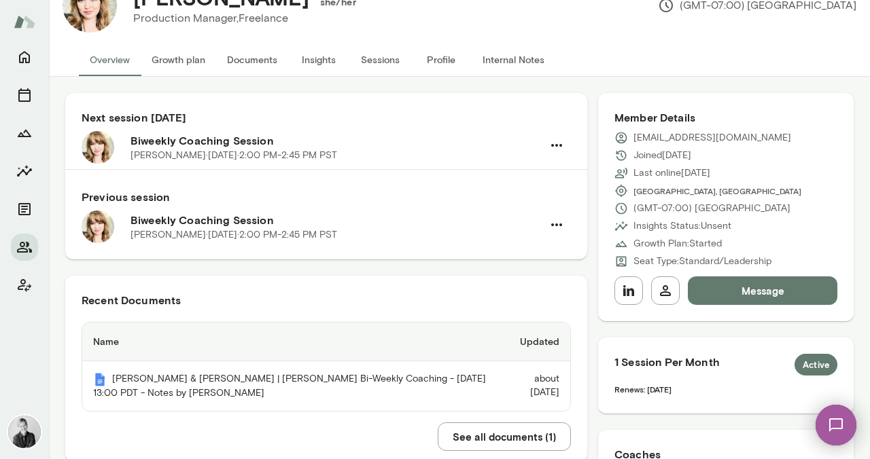
click at [256, 60] on button "Documents" at bounding box center [252, 59] width 72 height 33
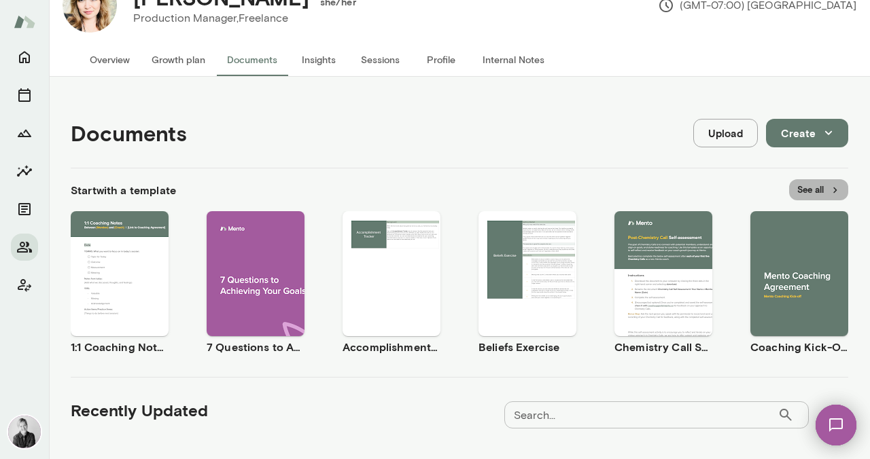
click at [816, 190] on button "See all" at bounding box center [818, 189] width 59 height 21
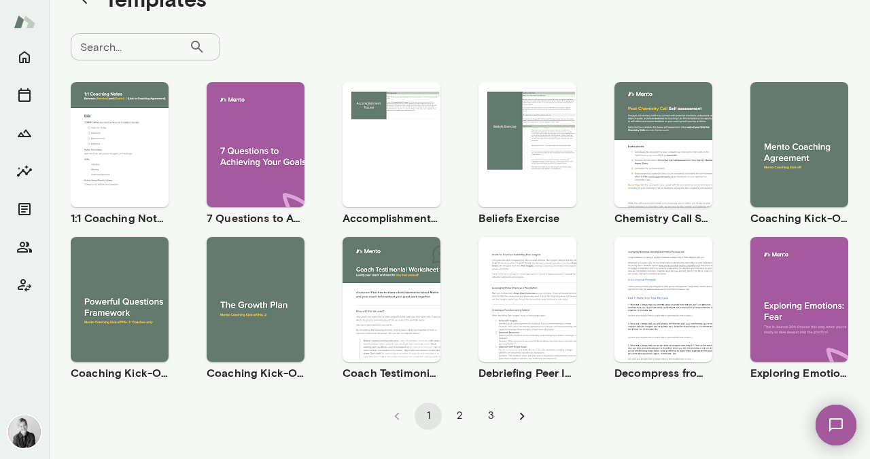
scroll to position [58, 0]
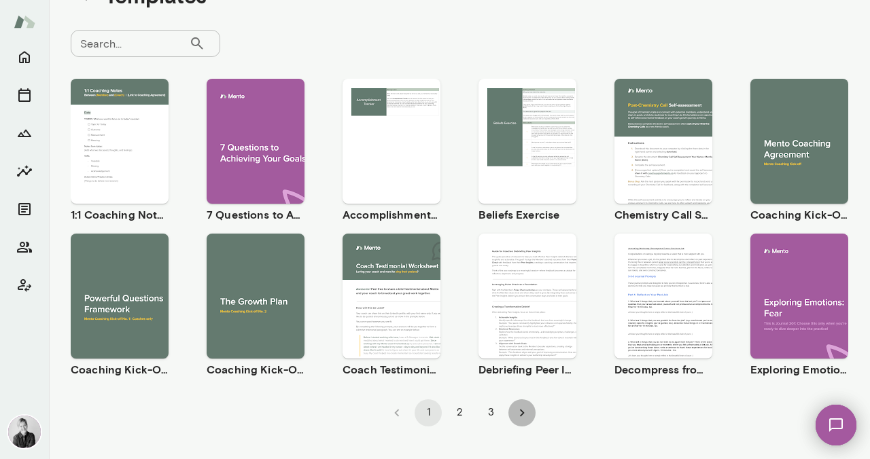
click at [520, 413] on icon "Go to next page" at bounding box center [521, 413] width 15 height 15
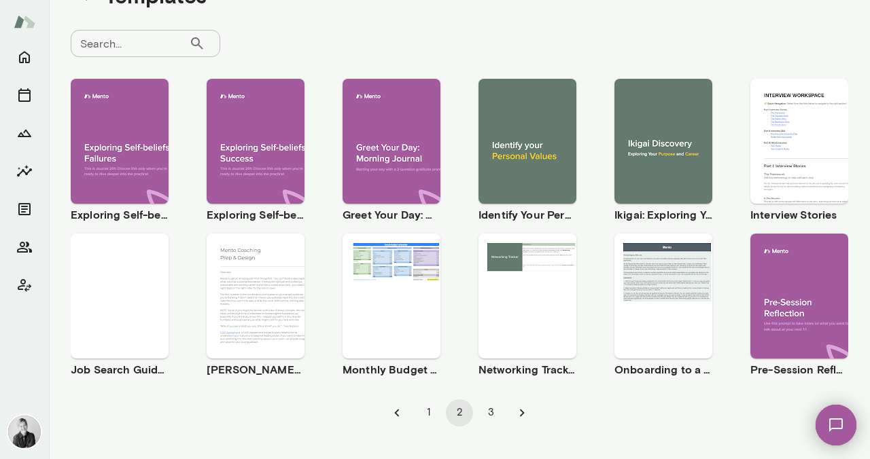
click at [639, 178] on div "Use template Preview" at bounding box center [663, 141] width 98 height 125
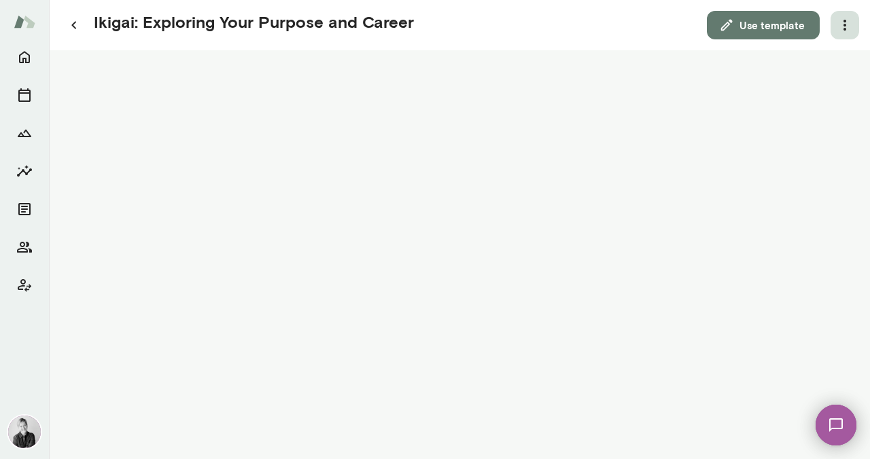
click at [843, 25] on icon "button" at bounding box center [844, 25] width 3 height 11
click at [750, 21] on div at bounding box center [435, 229] width 870 height 459
click at [747, 27] on button "Use template" at bounding box center [763, 25] width 113 height 29
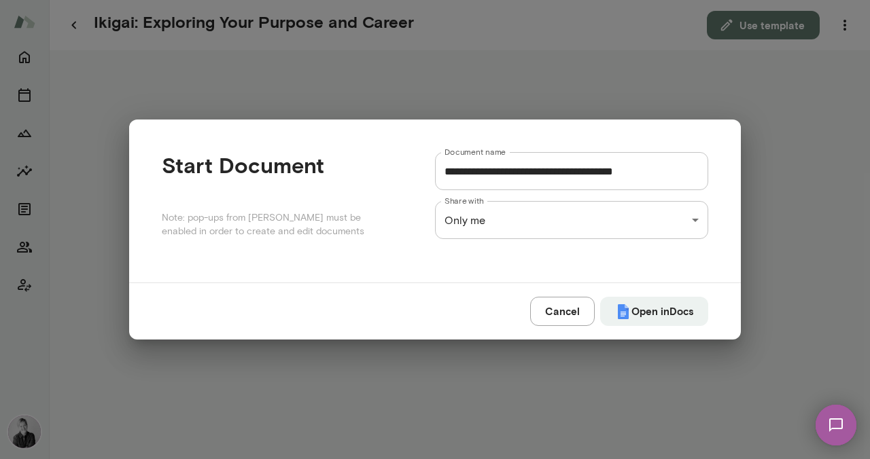
click at [581, 0] on div "**********" at bounding box center [435, 0] width 870 height 0
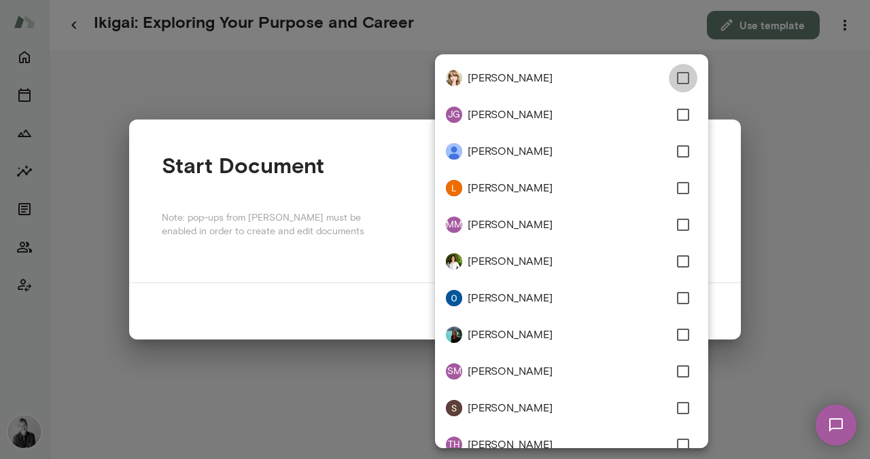
type input "**********"
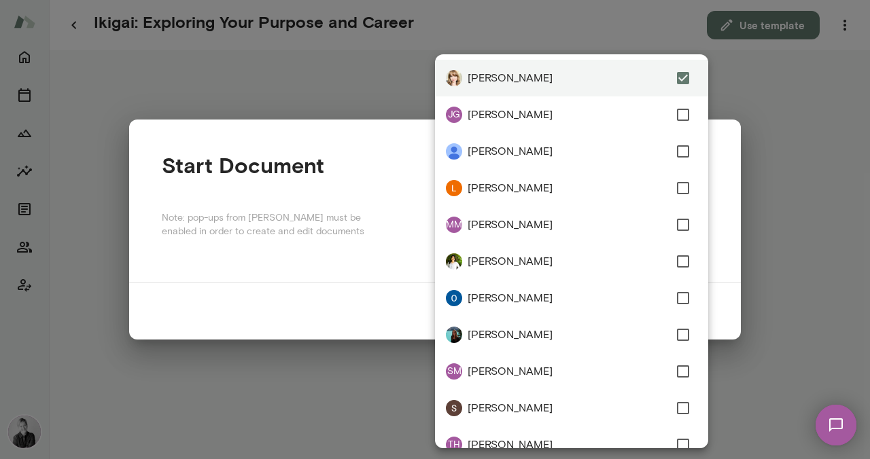
click at [752, 230] on div at bounding box center [435, 229] width 870 height 459
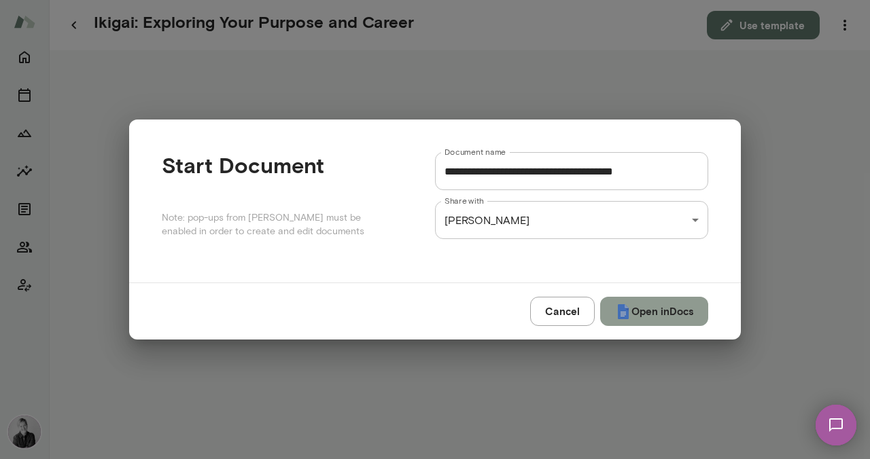
click at [656, 311] on button "Open in Docs" at bounding box center [654, 311] width 108 height 29
click at [549, 312] on div "Cancel Open in Docs" at bounding box center [435, 311] width 612 height 56
click at [840, 25] on div "**********" at bounding box center [435, 229] width 870 height 459
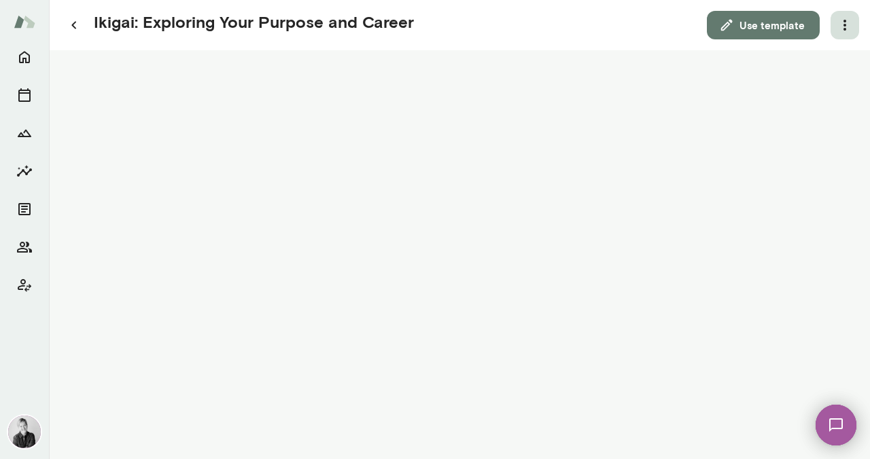
click at [843, 26] on icon "button" at bounding box center [844, 25] width 16 height 16
click at [853, 22] on button "button" at bounding box center [844, 25] width 29 height 29
click at [746, 26] on div at bounding box center [435, 229] width 870 height 459
click at [738, 31] on button "Use template" at bounding box center [763, 25] width 113 height 29
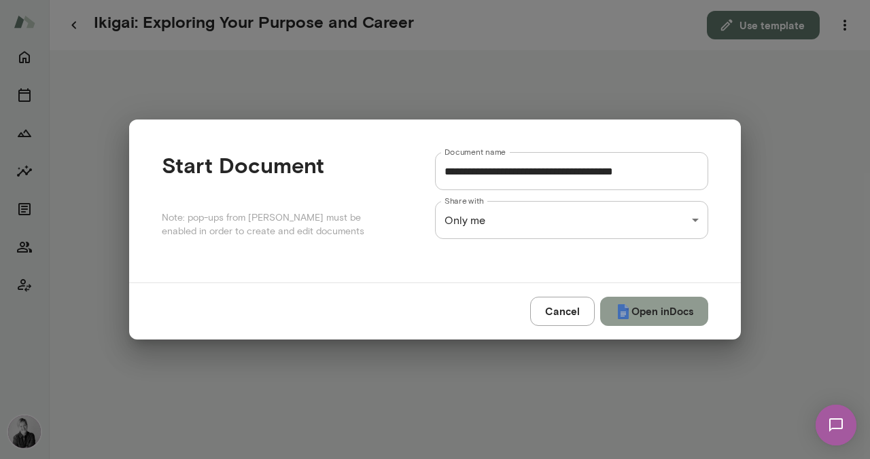
click at [646, 306] on button "Open in Docs" at bounding box center [654, 311] width 108 height 29
click at [552, 315] on div "Cancel Open in Docs" at bounding box center [435, 311] width 612 height 56
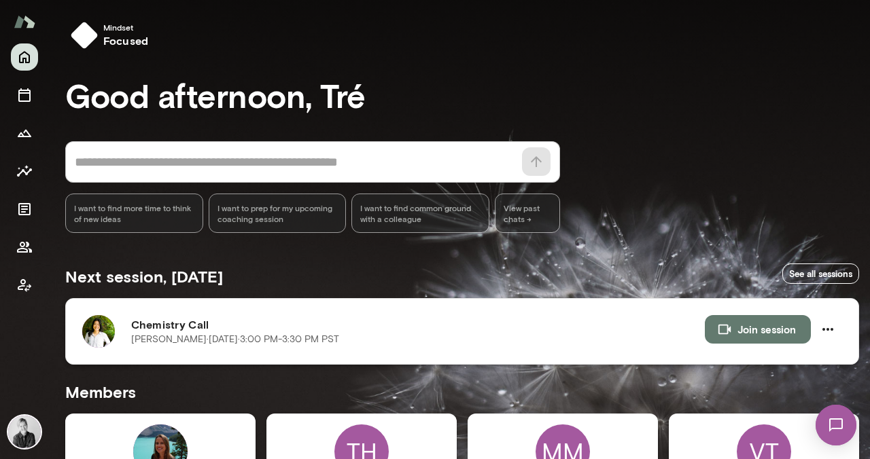
click at [99, 325] on img at bounding box center [98, 331] width 33 height 33
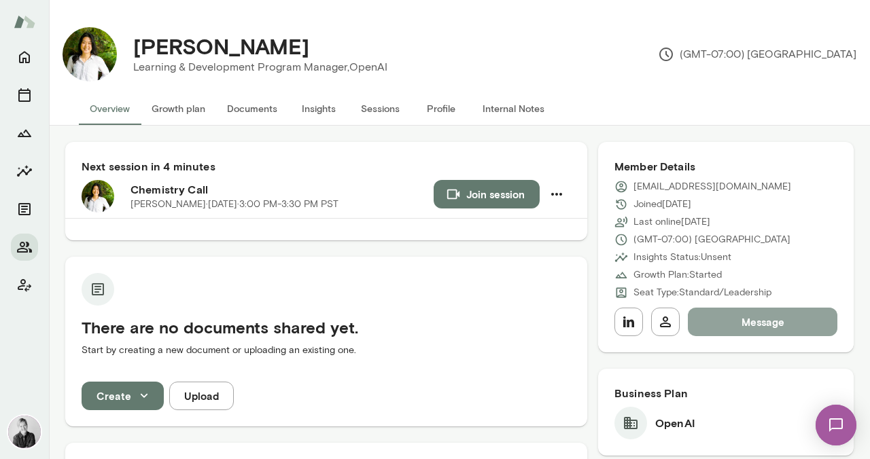
click at [784, 315] on button "Message" at bounding box center [762, 322] width 149 height 29
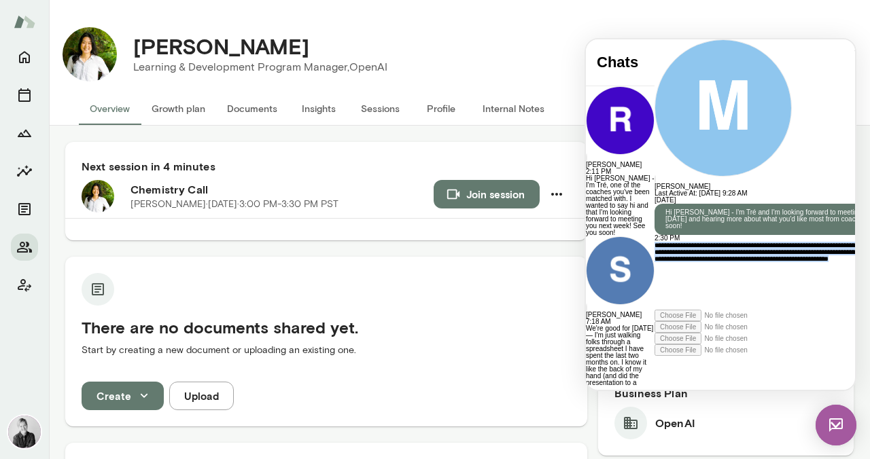
drag, startPoint x: 674, startPoint y: 347, endPoint x: 599, endPoint y: 264, distance: 112.1
click at [654, 264] on div "**********" at bounding box center [777, 214] width 246 height 351
click at [654, 310] on div "**********" at bounding box center [777, 276] width 246 height 68
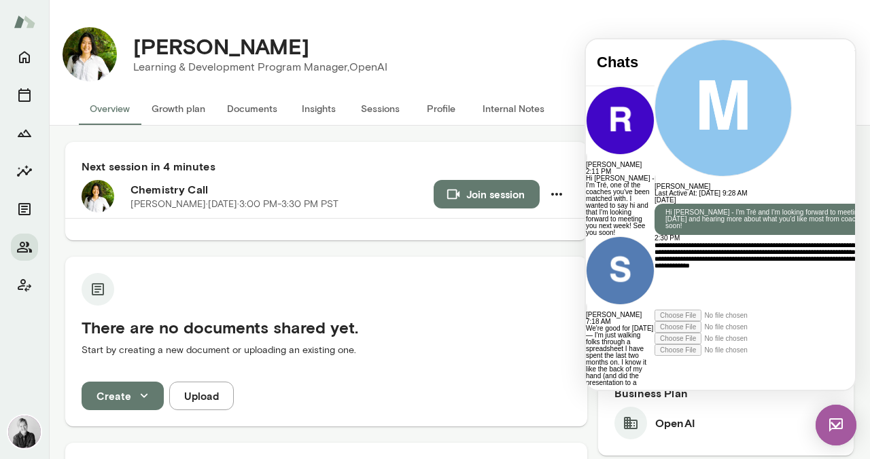
click at [654, 299] on div "**********" at bounding box center [777, 276] width 246 height 68
click at [669, 276] on p "**********" at bounding box center [777, 269] width 246 height 14
click at [654, 356] on icon at bounding box center [654, 356] width 0 height 0
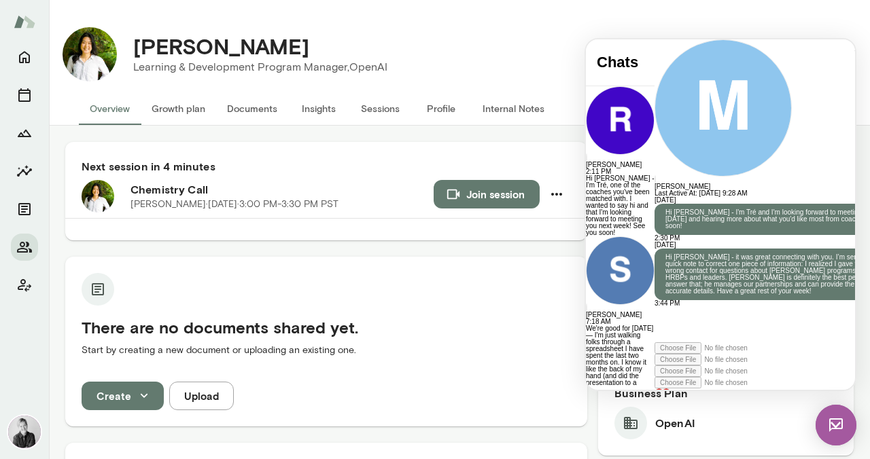
scroll to position [0, 0]
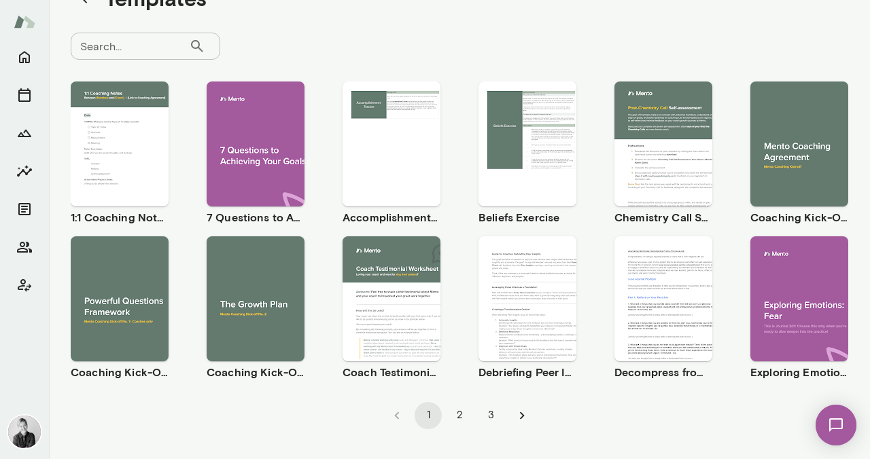
scroll to position [58, 0]
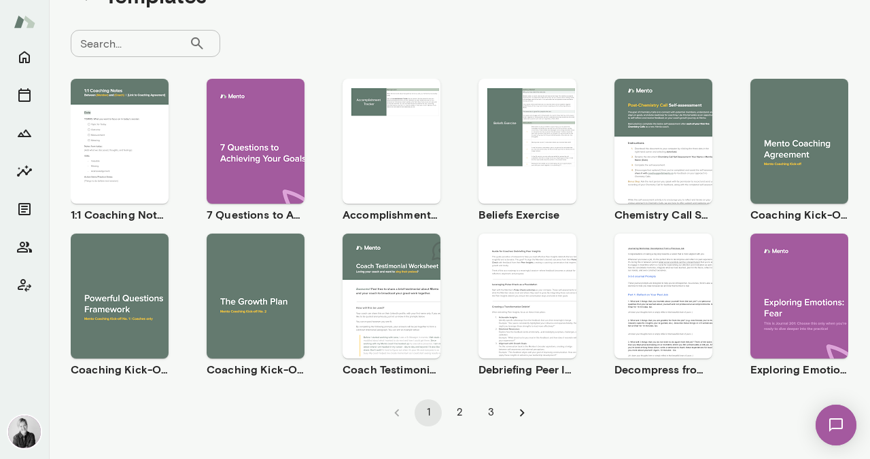
click at [518, 412] on icon "Go to next page" at bounding box center [521, 413] width 15 height 15
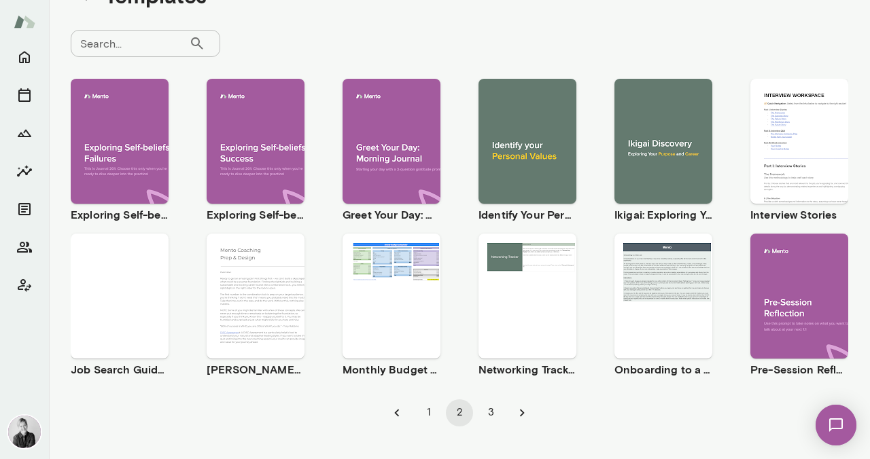
click at [647, 106] on div "Use template Preview" at bounding box center [663, 141] width 98 height 125
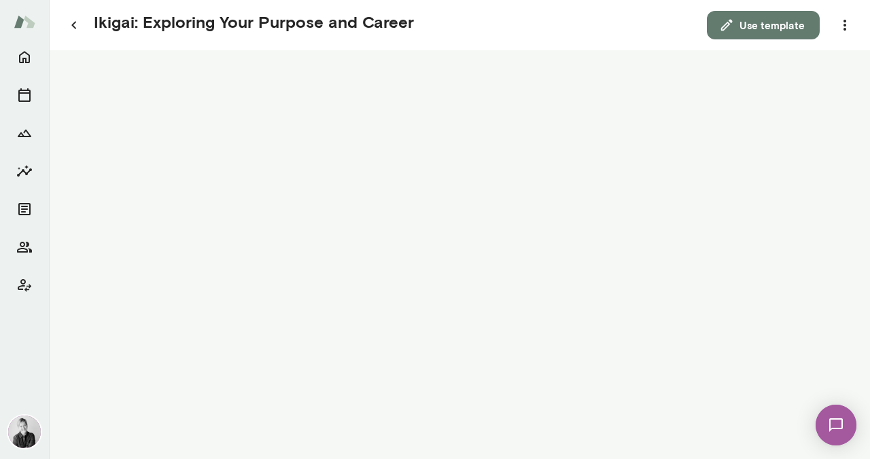
click at [743, 31] on button "Use template" at bounding box center [763, 25] width 113 height 29
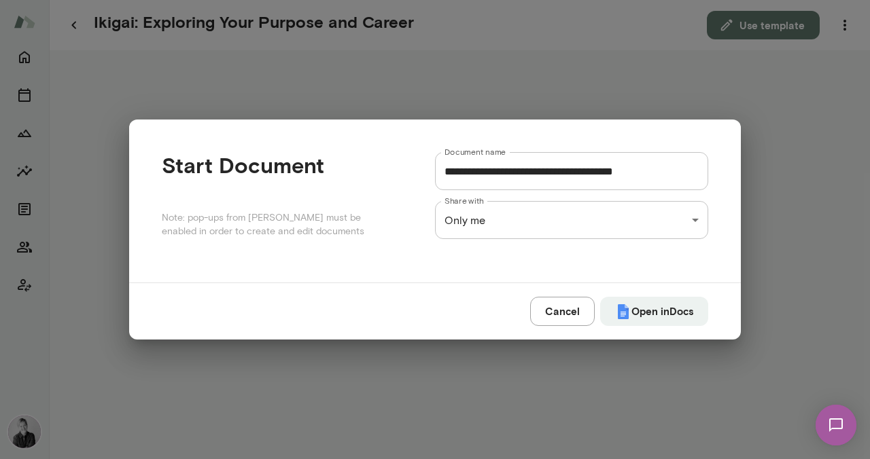
click at [467, 0] on div "**********" at bounding box center [435, 0] width 870 height 0
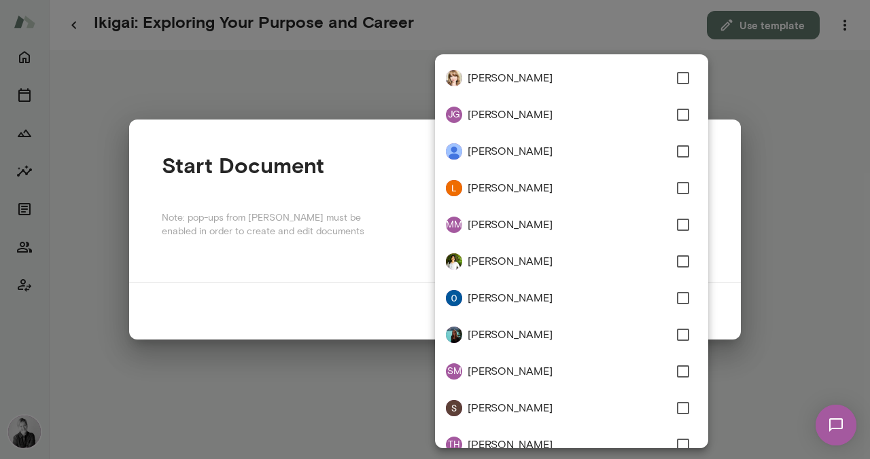
click at [497, 77] on span "[PERSON_NAME]" at bounding box center [567, 78] width 201 height 16
type input "**********"
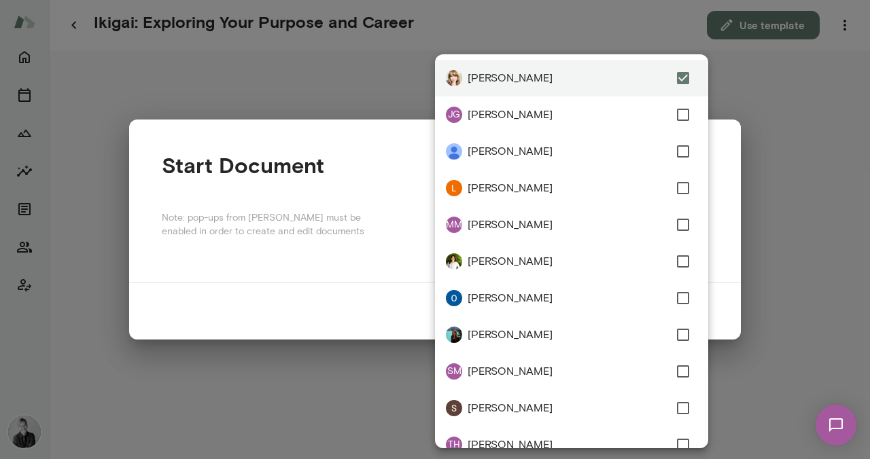
click at [779, 328] on div at bounding box center [435, 229] width 870 height 459
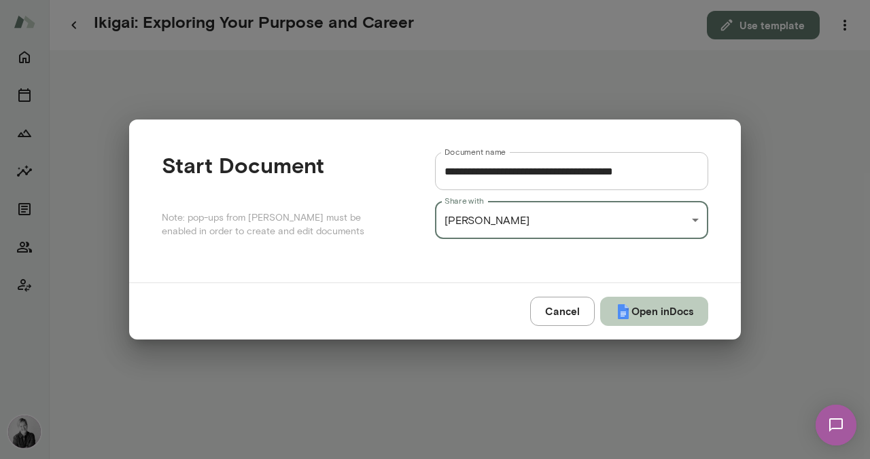
click at [664, 317] on button "Open in Docs" at bounding box center [654, 311] width 108 height 29
